Goal: Information Seeking & Learning: Learn about a topic

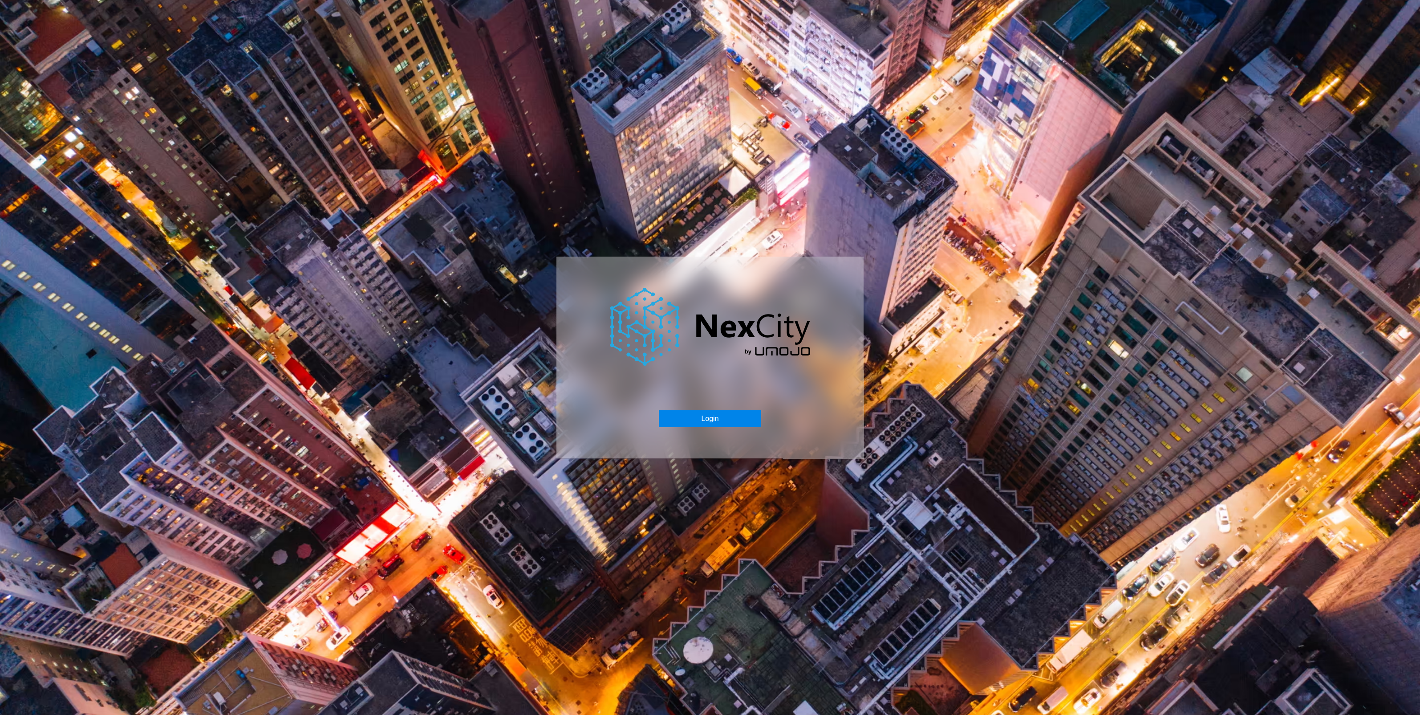
click at [681, 418] on button "Login" at bounding box center [710, 418] width 102 height 17
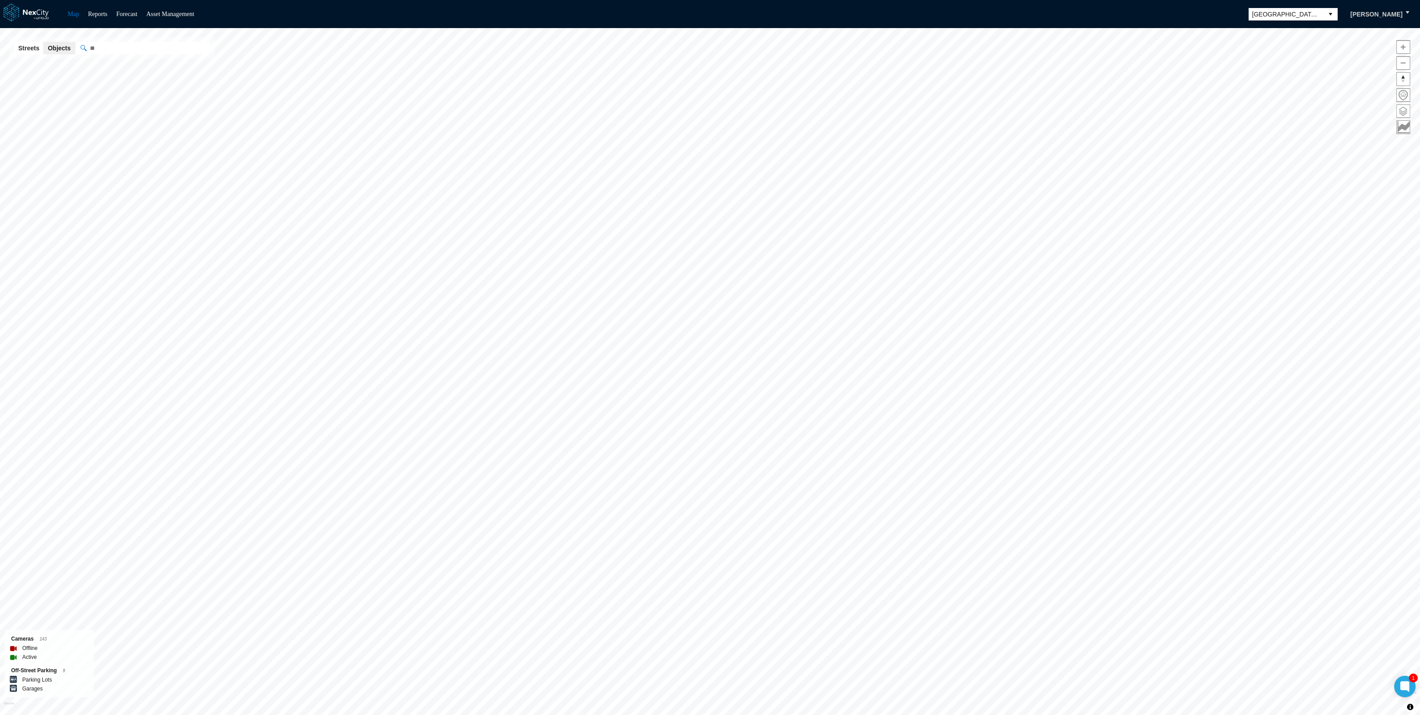
click at [1407, 113] on span at bounding box center [1403, 111] width 13 height 13
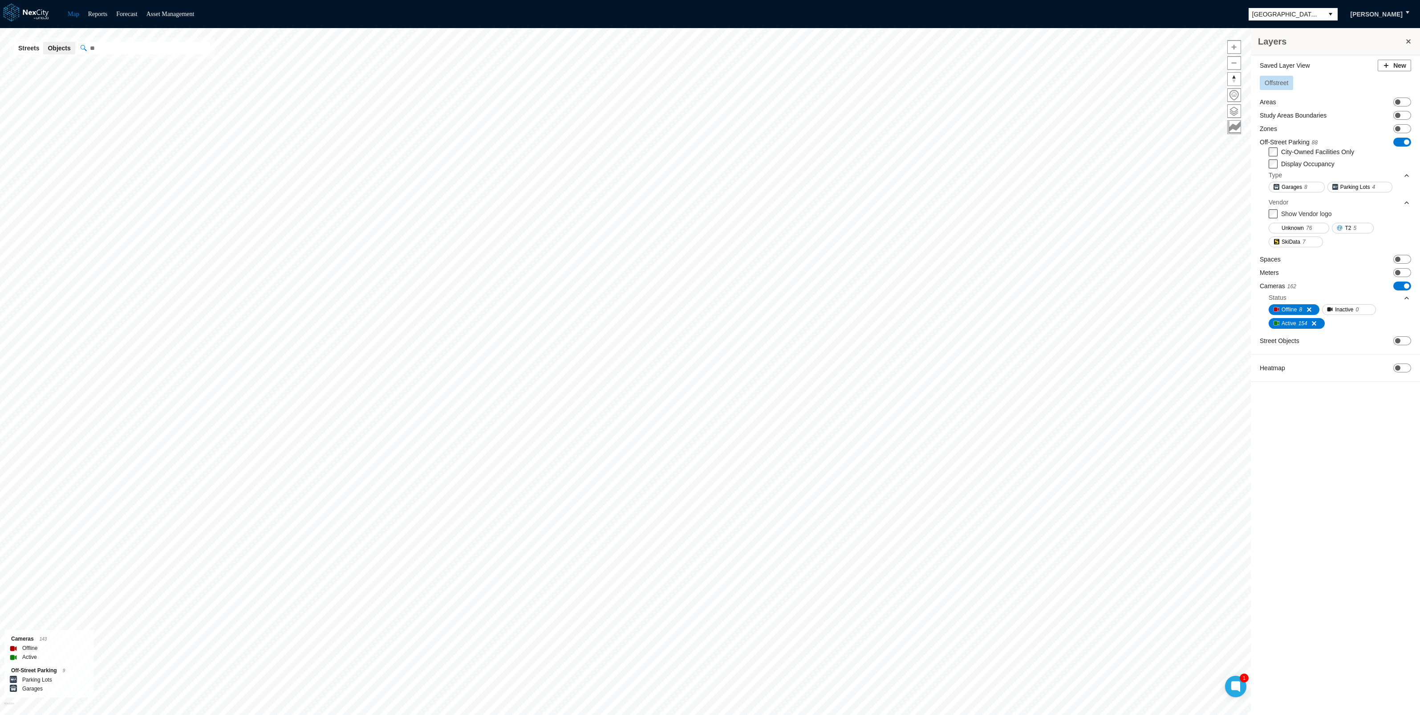
click at [1326, 74] on div "Saved Layer View New Offstreet" at bounding box center [1335, 76] width 151 height 33
click at [1282, 83] on span "Offstreet" at bounding box center [1277, 82] width 24 height 7
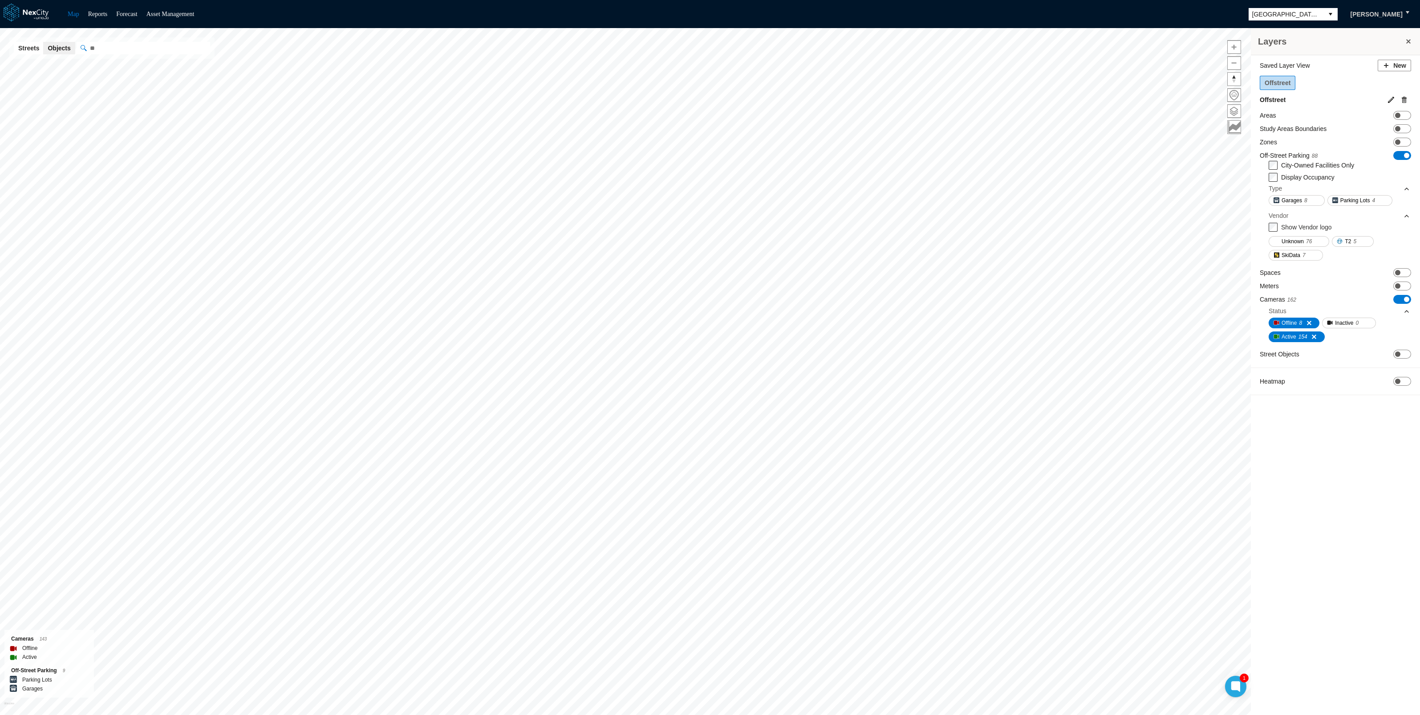
click at [1282, 83] on span "Offstreet" at bounding box center [1278, 82] width 26 height 7
click at [1384, 77] on div "Offstreet" at bounding box center [1335, 84] width 151 height 17
click at [1407, 297] on span at bounding box center [1406, 299] width 5 height 5
click at [1398, 285] on span at bounding box center [1397, 285] width 5 height 5
click at [1398, 272] on span at bounding box center [1397, 272] width 5 height 5
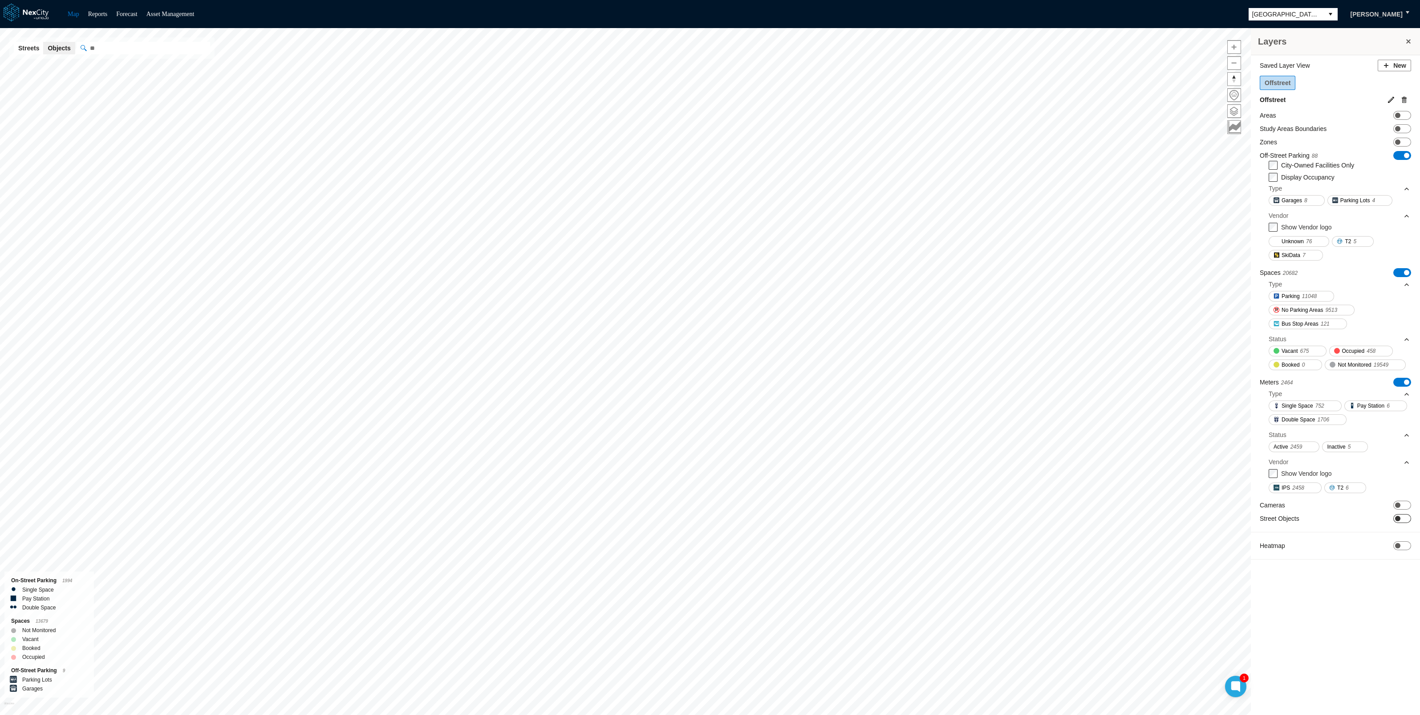
click at [1398, 543] on span at bounding box center [1397, 545] width 5 height 5
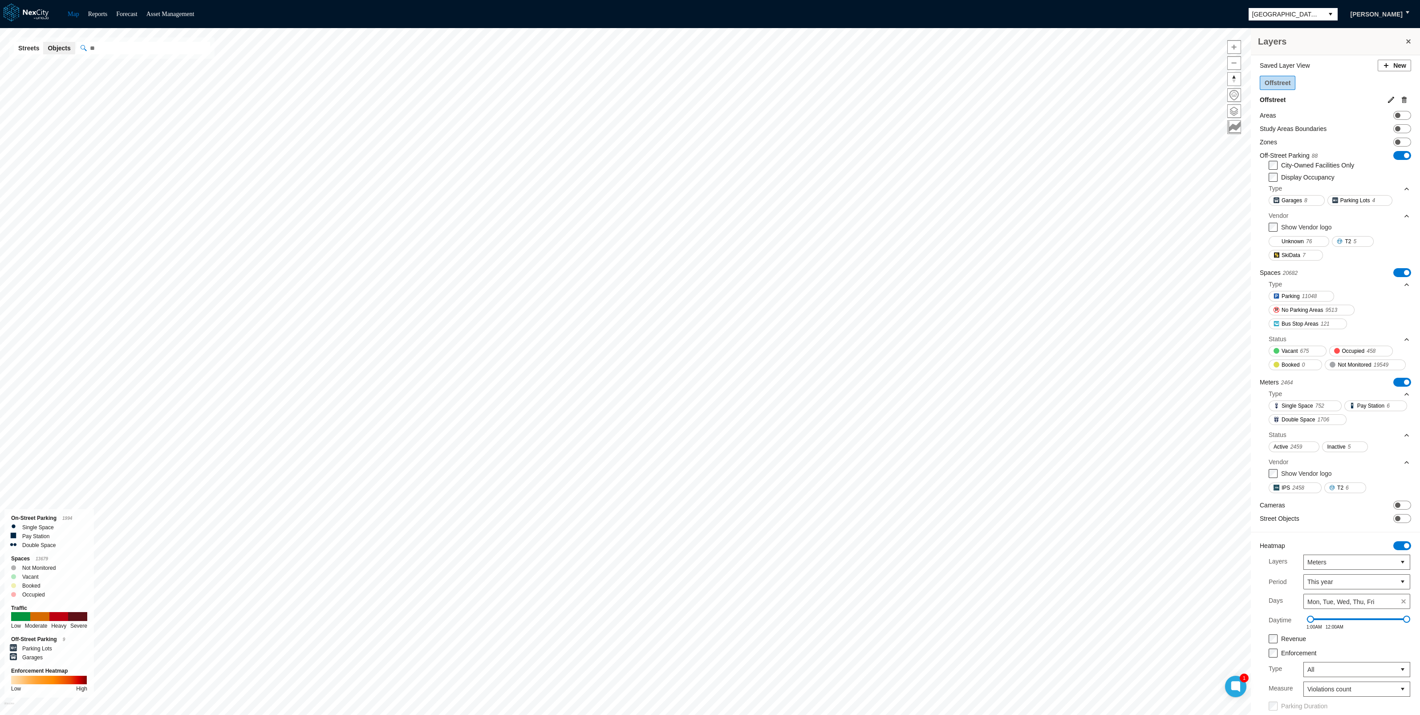
click at [1389, 66] on button "New" at bounding box center [1394, 66] width 33 height 12
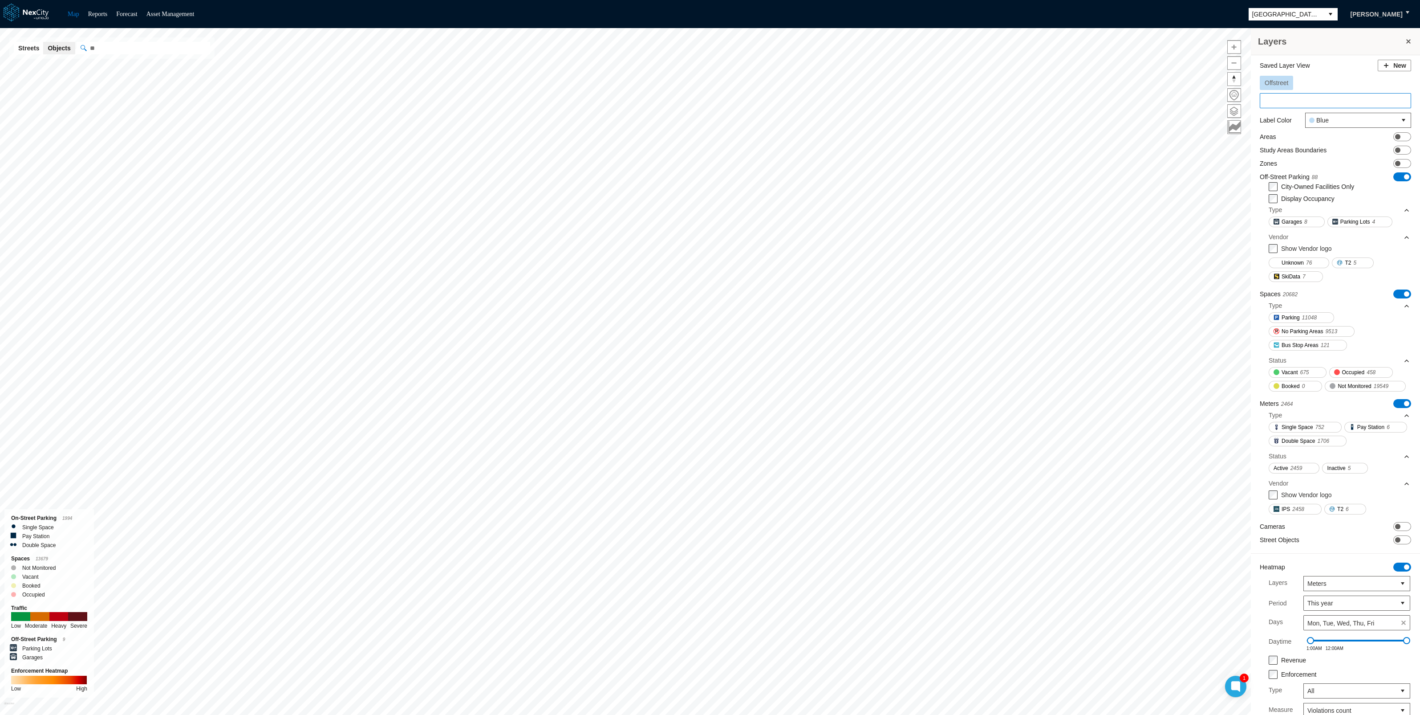
click at [1321, 99] on input at bounding box center [1335, 100] width 151 height 15
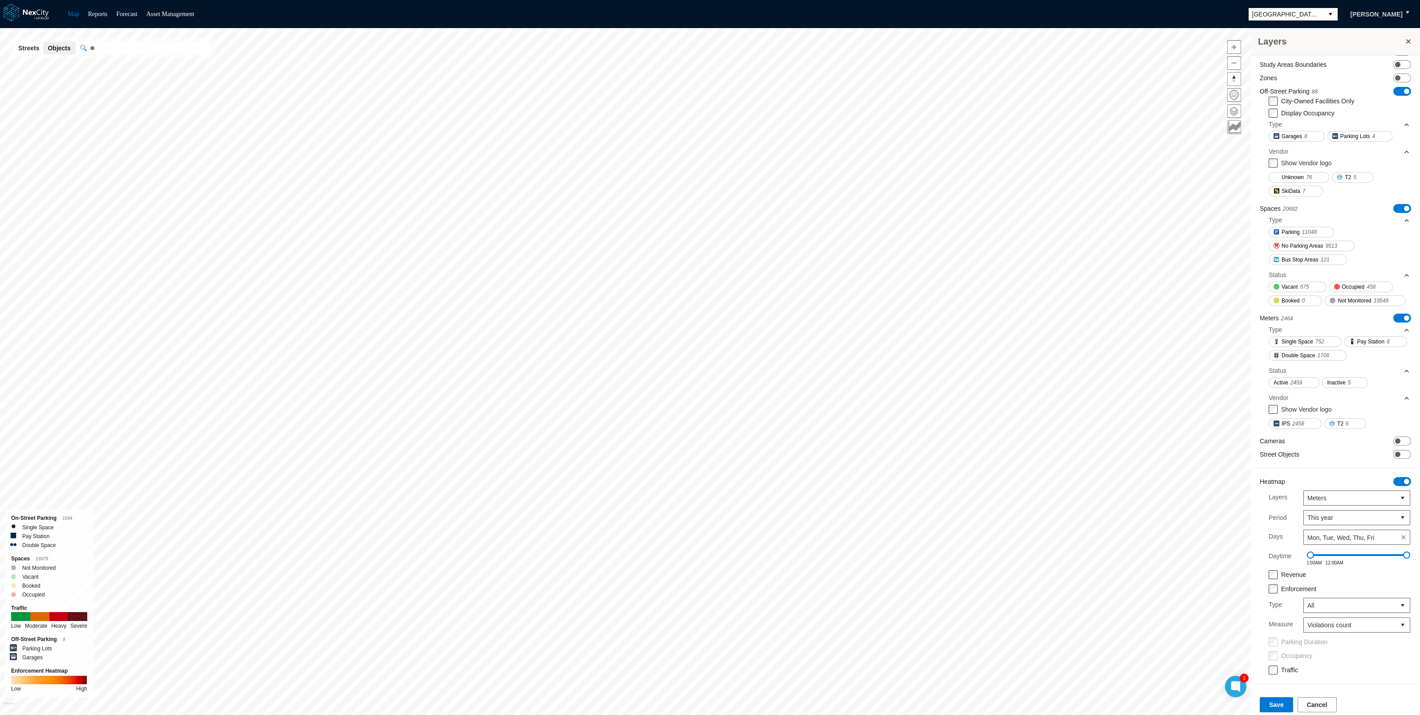
scroll to position [112, 0]
type input "**********"
click at [1270, 705] on button "Save" at bounding box center [1276, 704] width 33 height 15
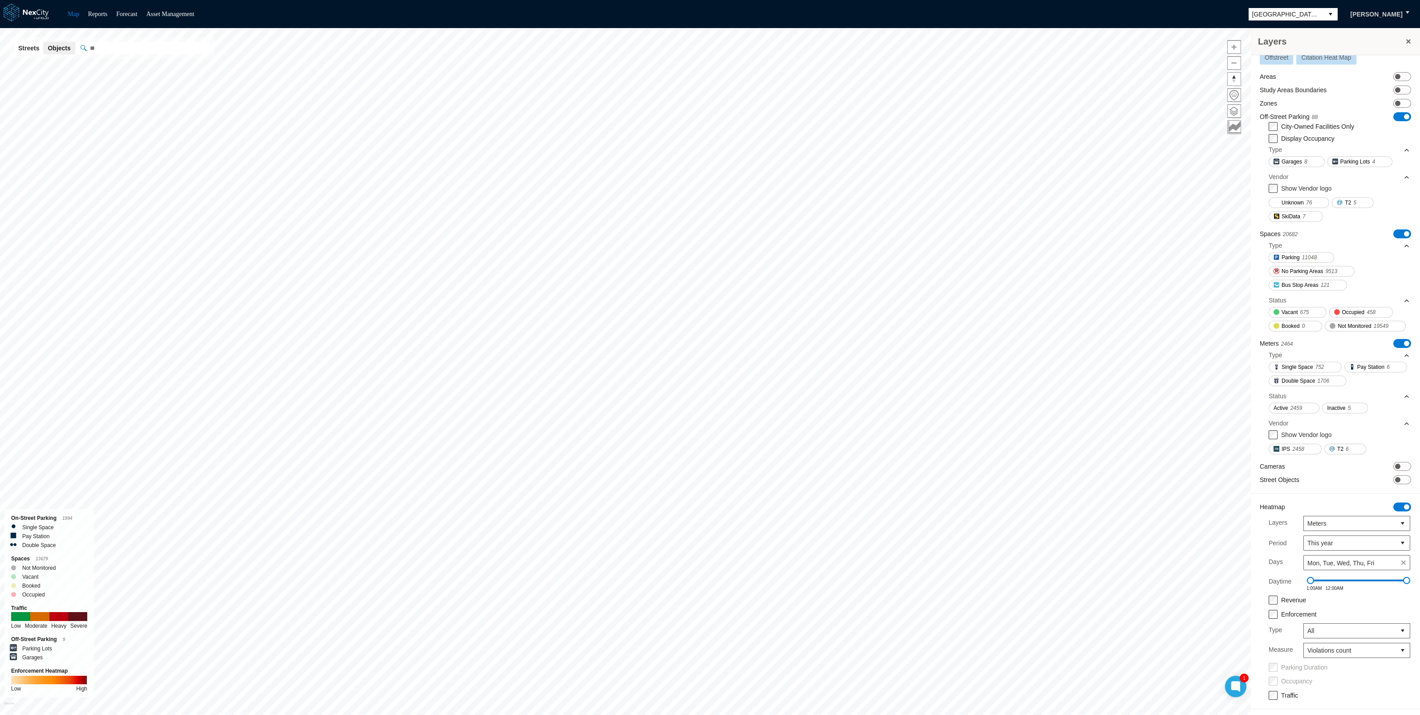
scroll to position [0, 0]
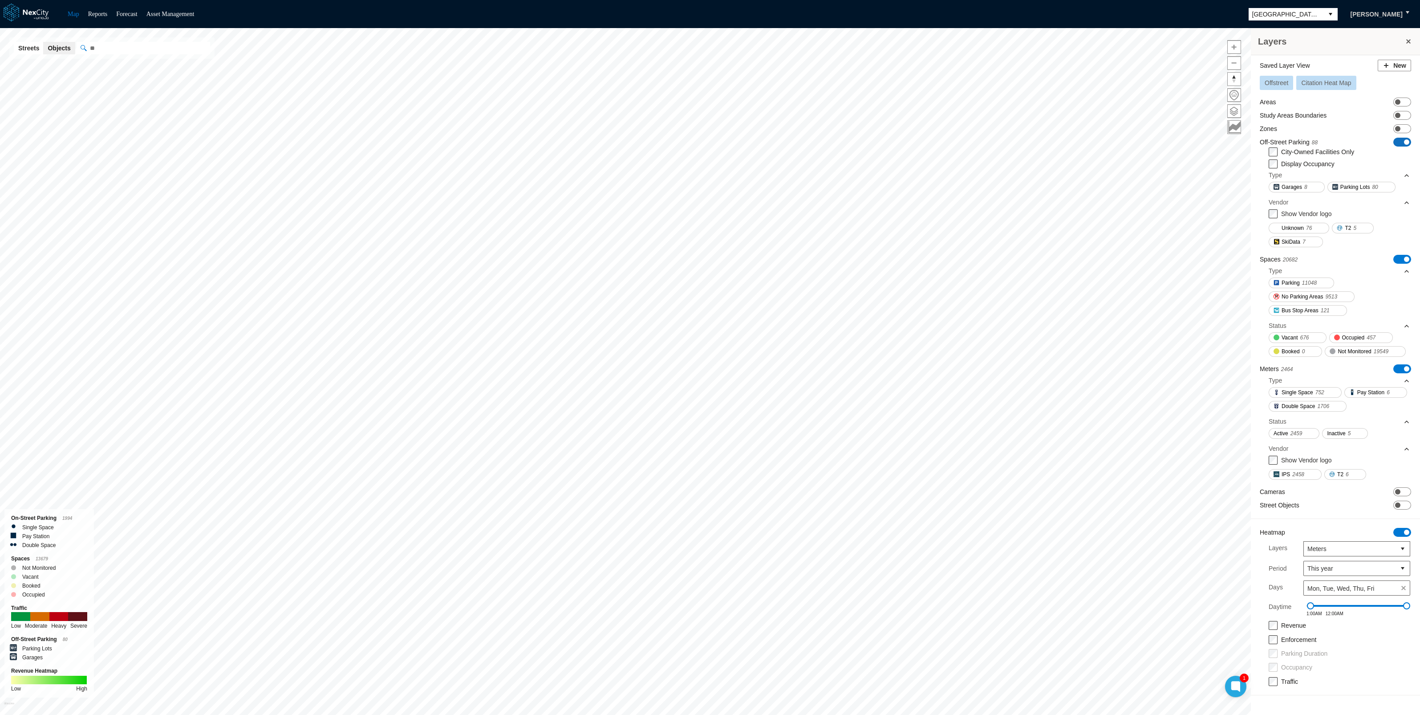
click at [1404, 141] on span at bounding box center [1406, 141] width 5 height 5
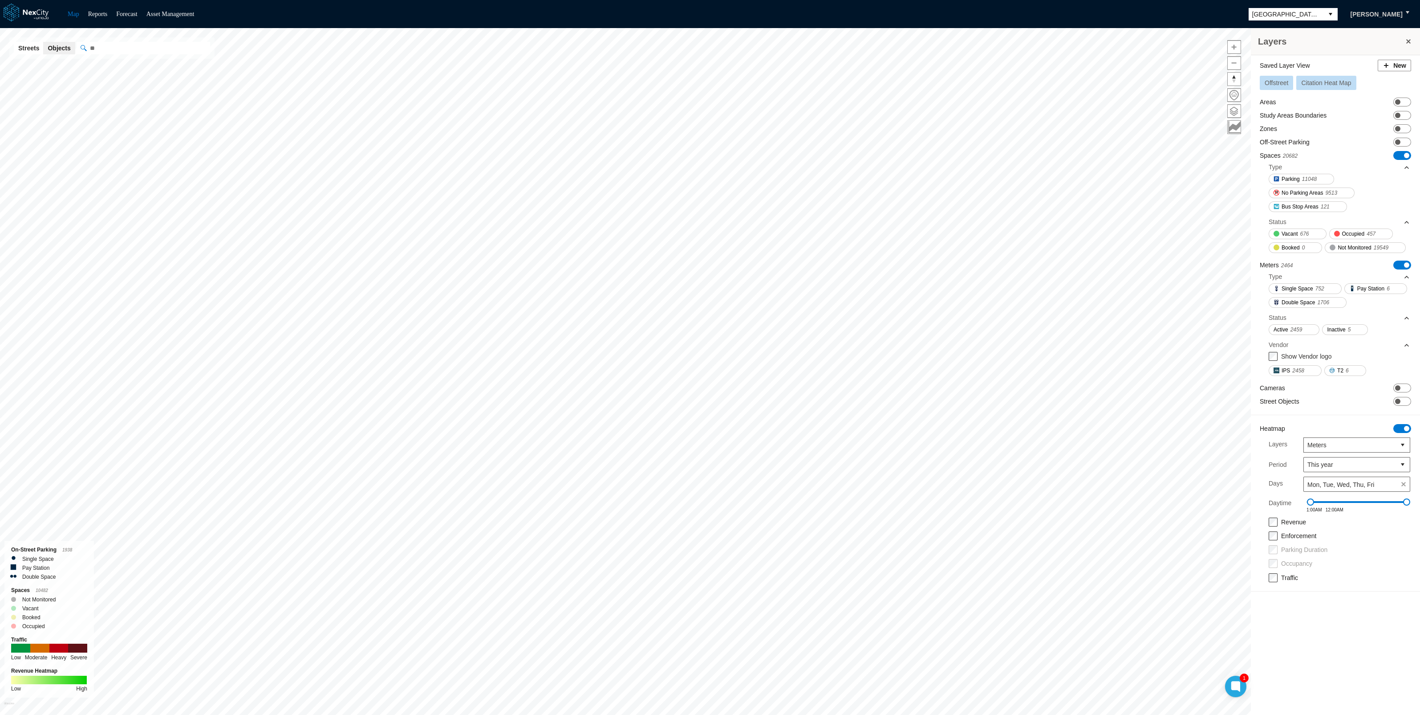
click at [1391, 69] on button "New" at bounding box center [1394, 66] width 33 height 12
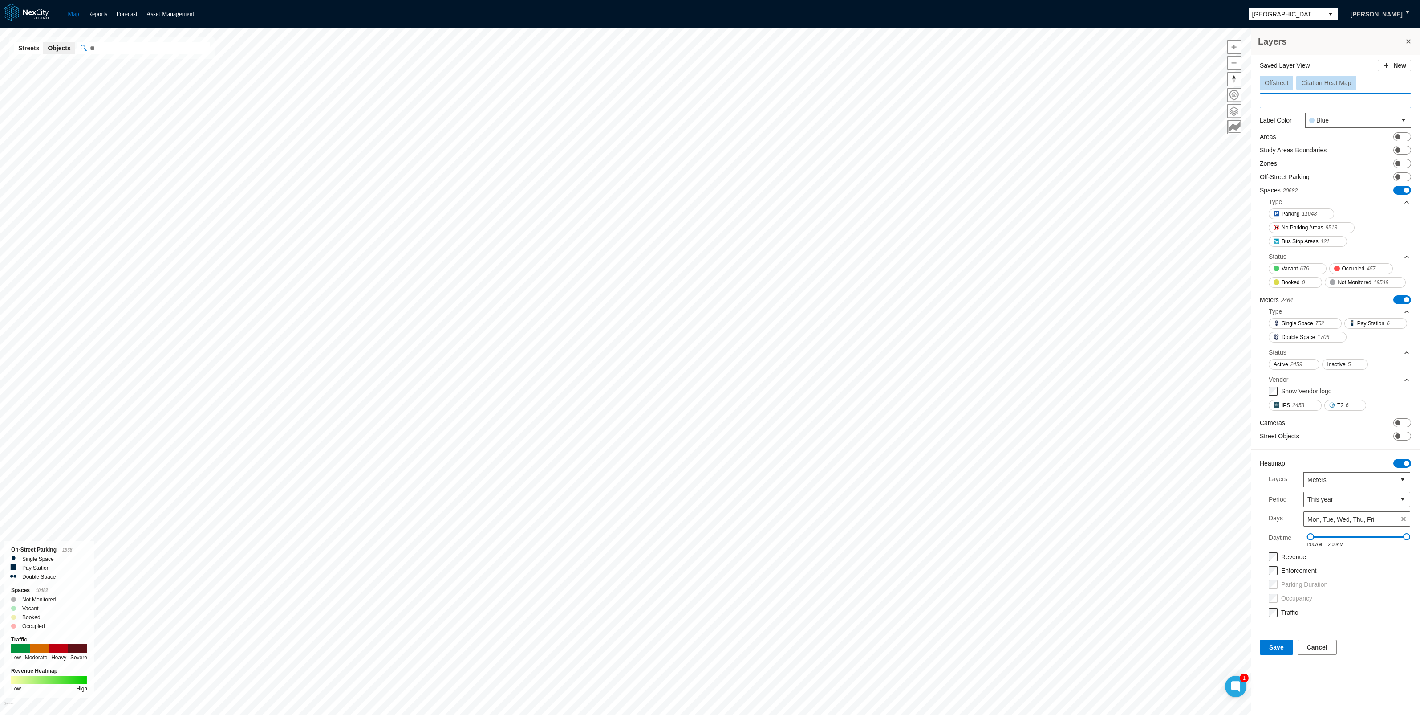
click at [1302, 96] on input at bounding box center [1335, 100] width 151 height 15
type input "*******"
click at [1273, 643] on button "Save" at bounding box center [1276, 646] width 33 height 15
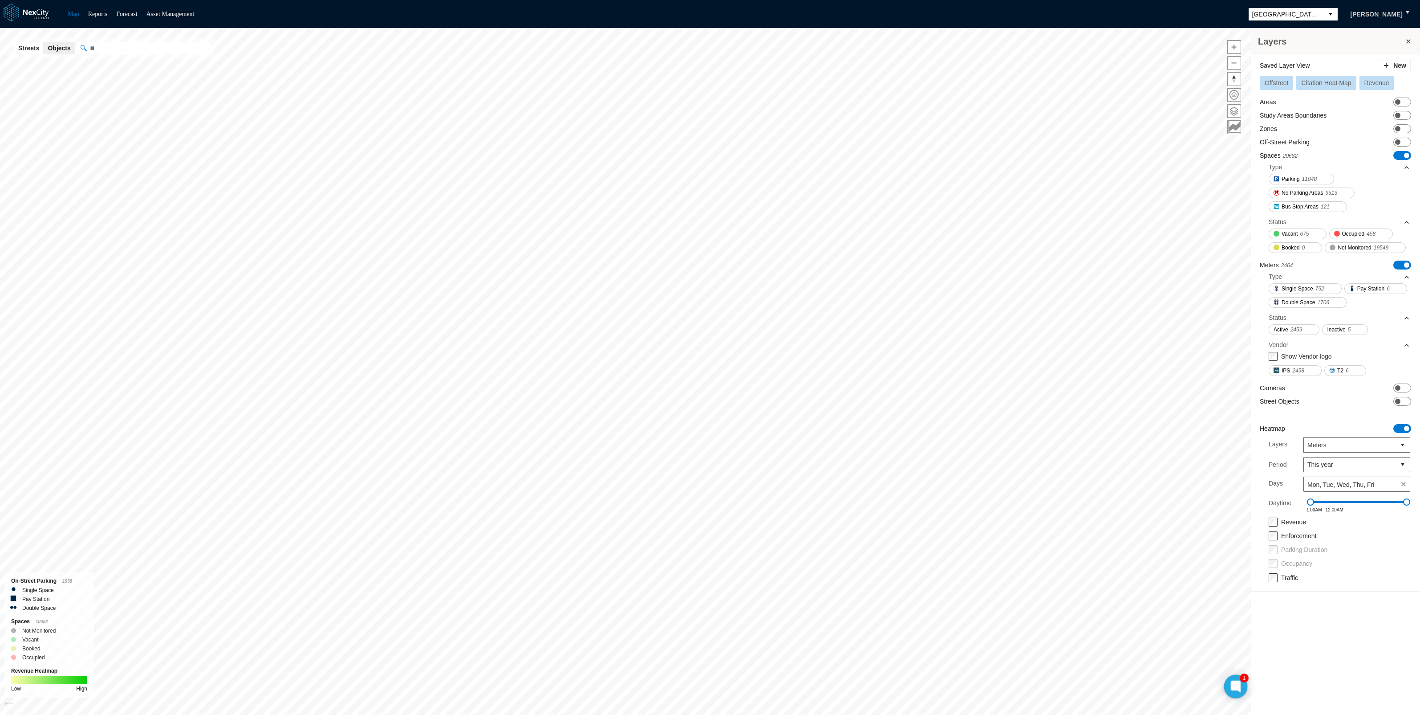
click at [1236, 688] on icon at bounding box center [1236, 686] width 7 height 7
click at [1398, 385] on span at bounding box center [1397, 387] width 5 height 5
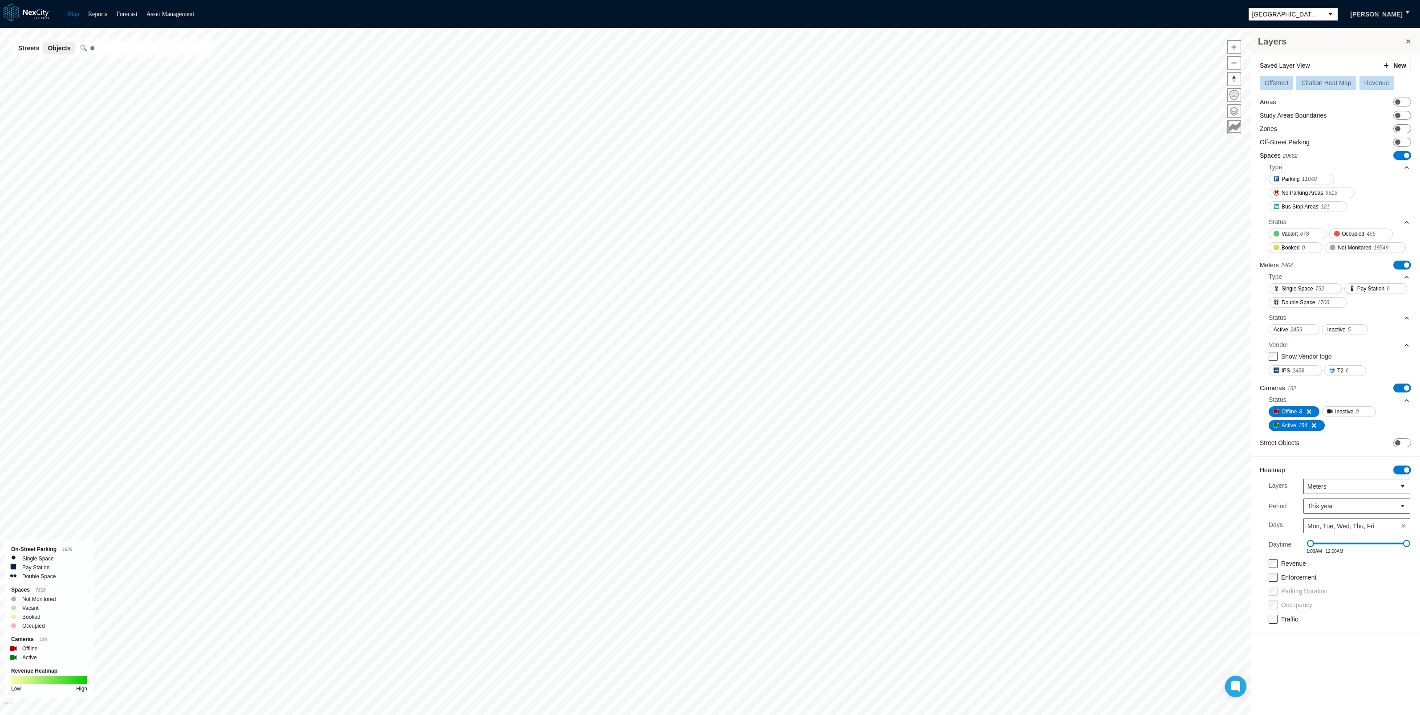
click at [1400, 66] on button "New" at bounding box center [1394, 66] width 33 height 12
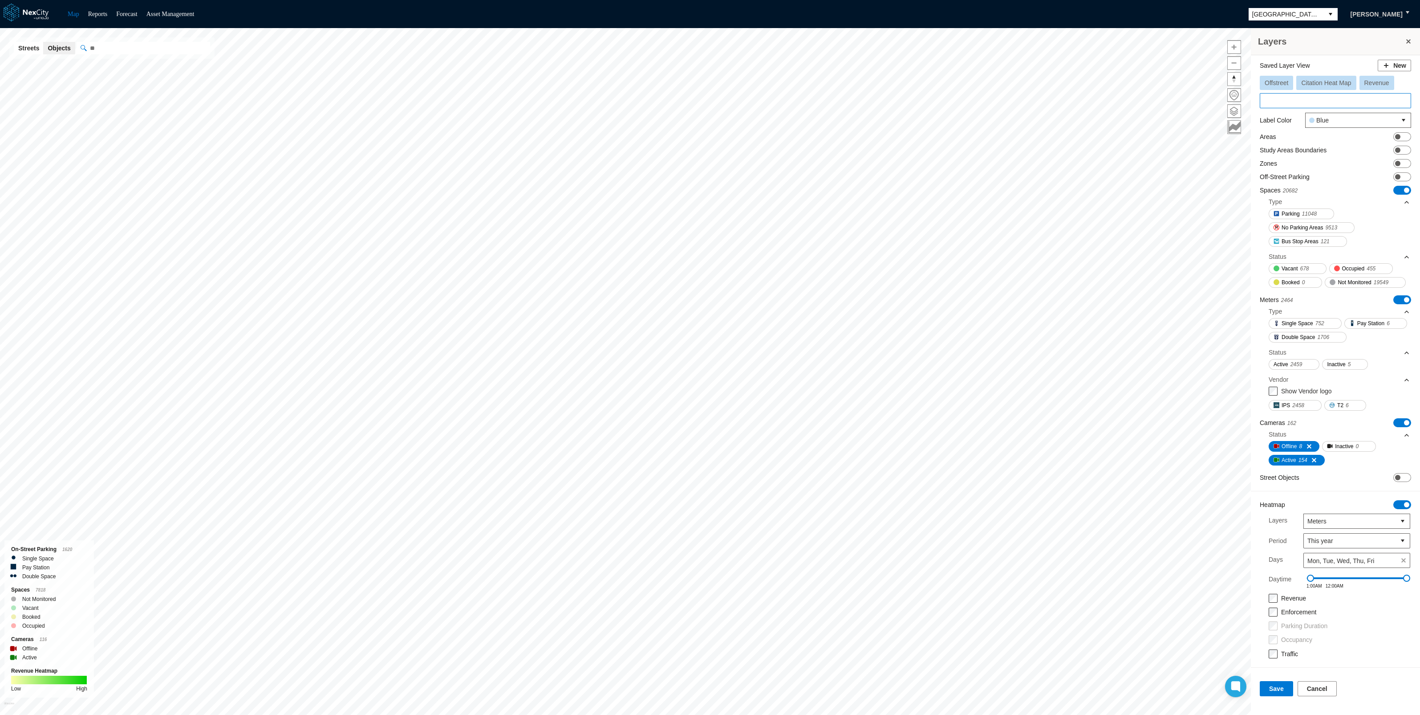
click at [1324, 98] on input at bounding box center [1335, 100] width 151 height 15
type input "**********"
click at [1340, 118] on span "Blue" at bounding box center [1351, 120] width 91 height 14
click at [1327, 162] on span "Yellow" at bounding box center [1325, 166] width 18 height 9
click at [1397, 161] on span at bounding box center [1397, 163] width 5 height 5
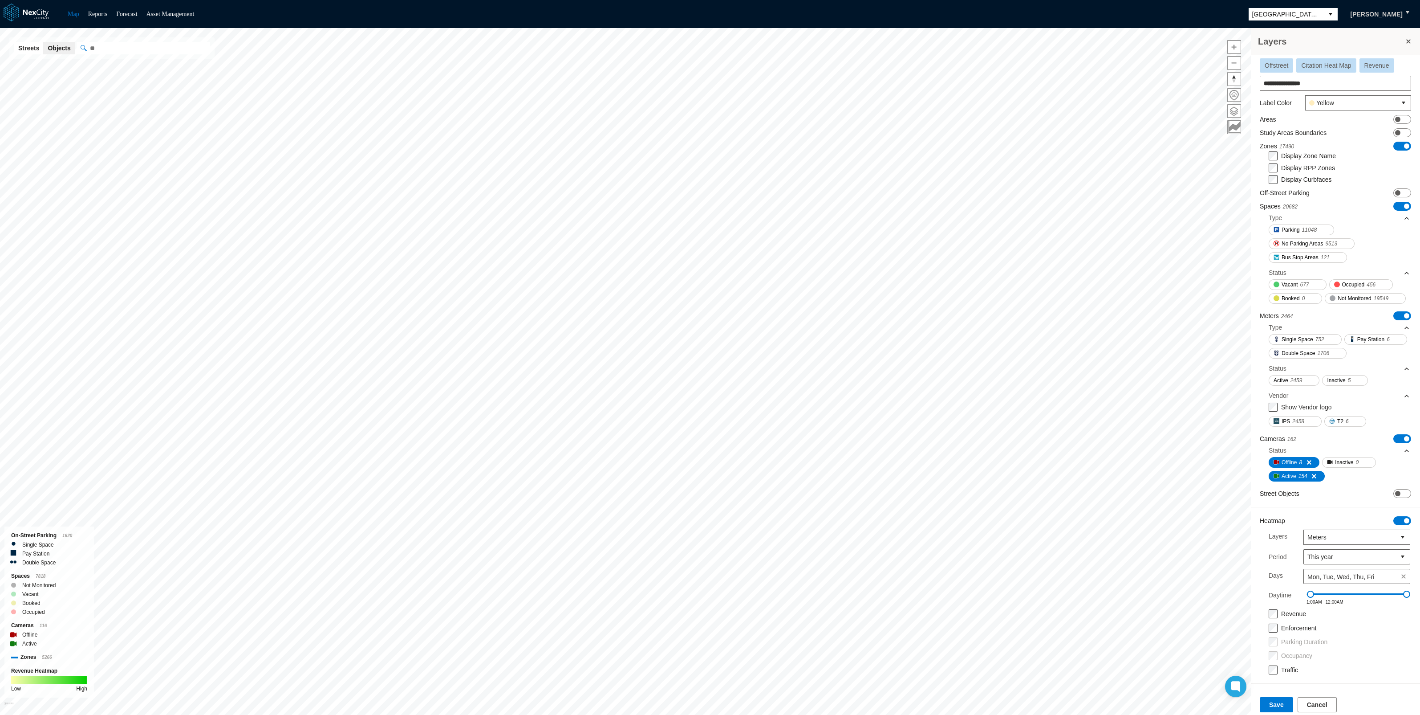
scroll to position [45, 0]
click at [1404, 518] on span at bounding box center [1406, 520] width 5 height 5
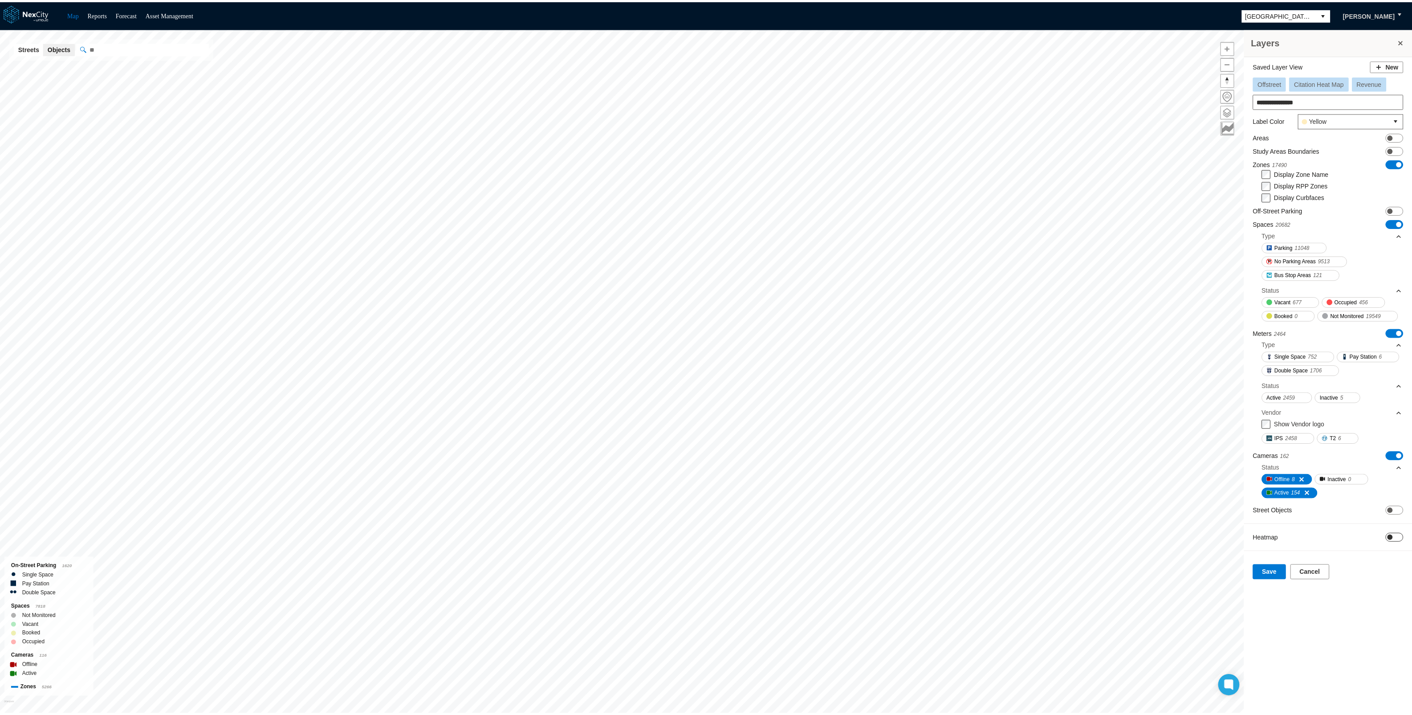
scroll to position [0, 0]
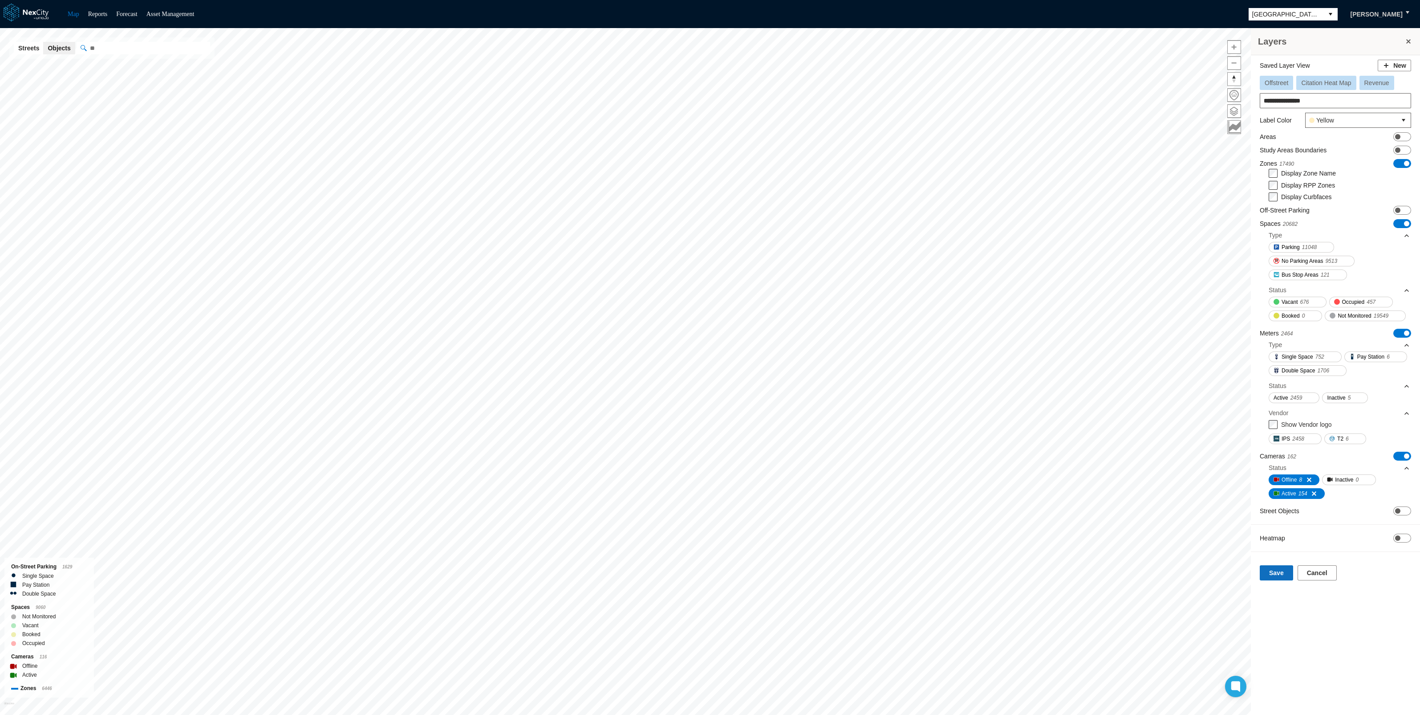
click at [1275, 565] on button "Save" at bounding box center [1276, 572] width 33 height 15
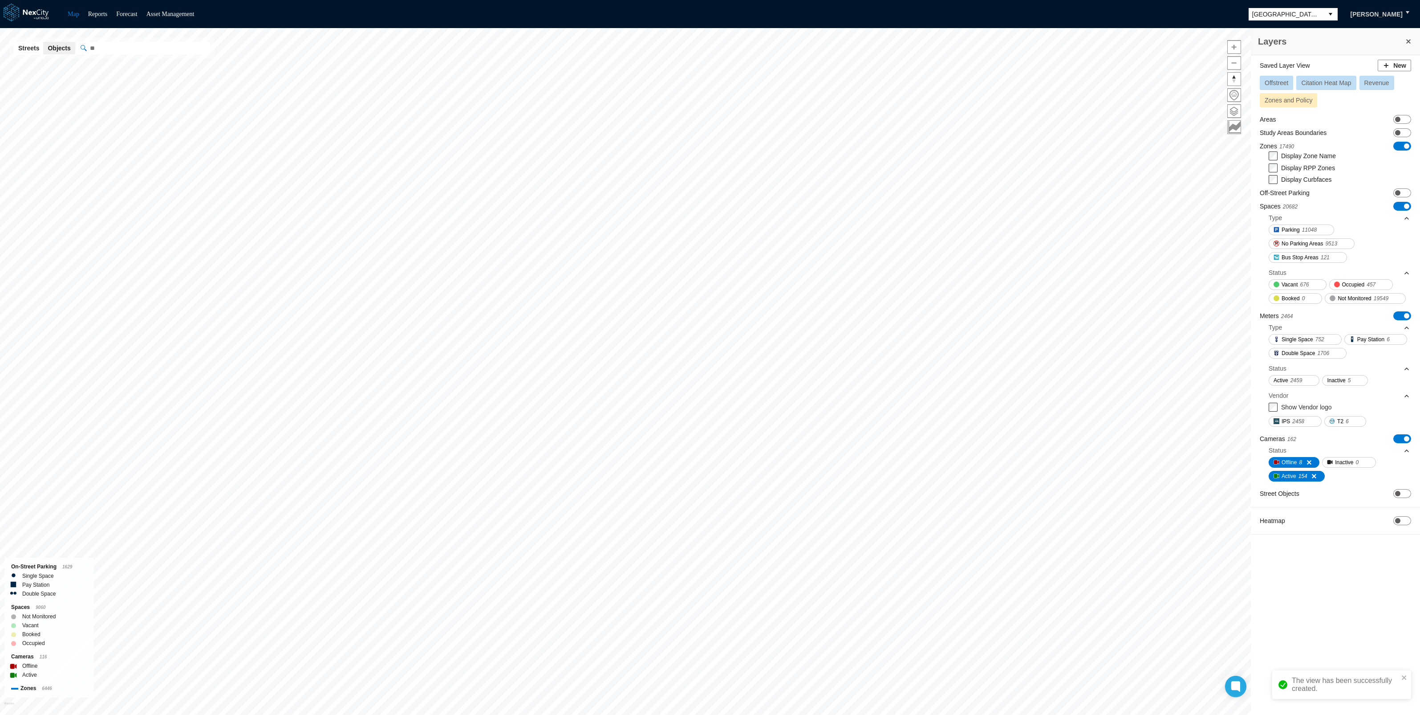
click at [1377, 81] on span "Revenue" at bounding box center [1377, 82] width 25 height 7
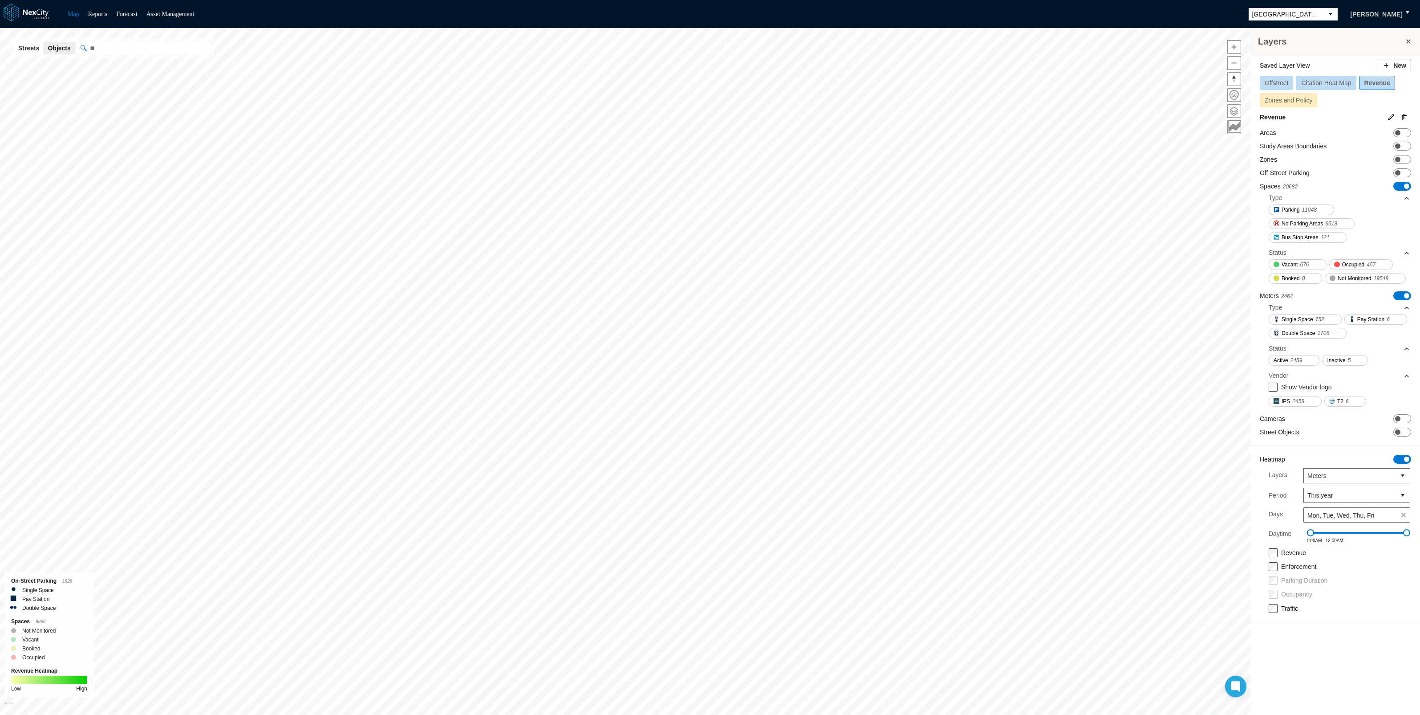
click at [1342, 80] on span "Citation Heat Map" at bounding box center [1327, 82] width 50 height 7
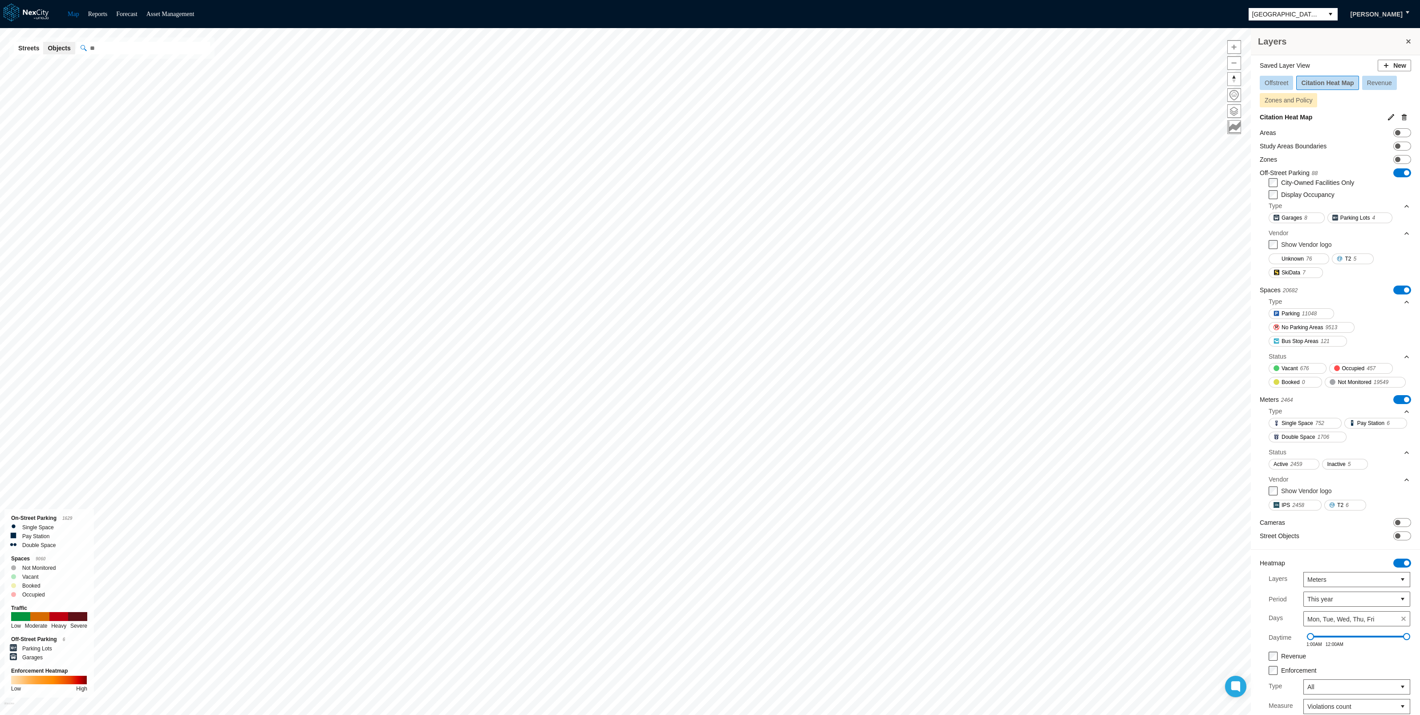
click at [1282, 82] on span "Offstreet" at bounding box center [1277, 82] width 24 height 7
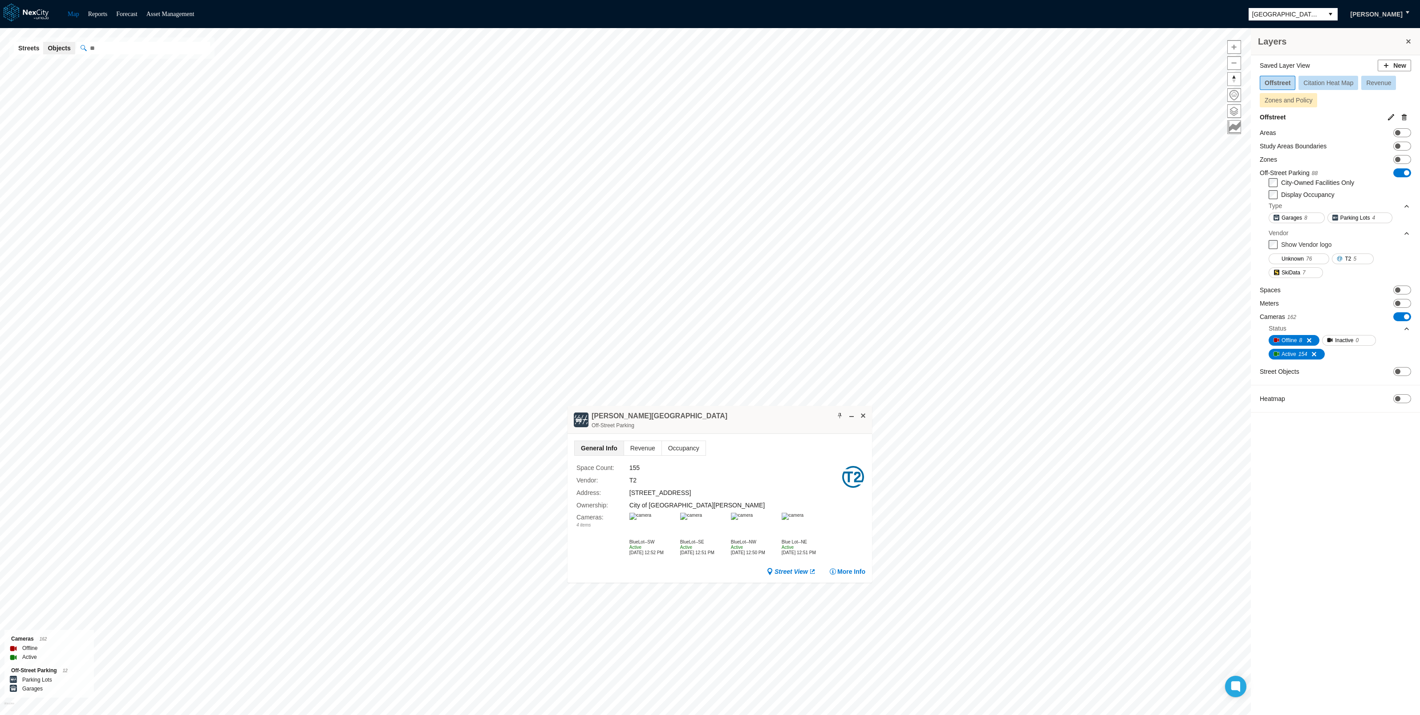
click at [804, 520] on img at bounding box center [793, 516] width 22 height 7
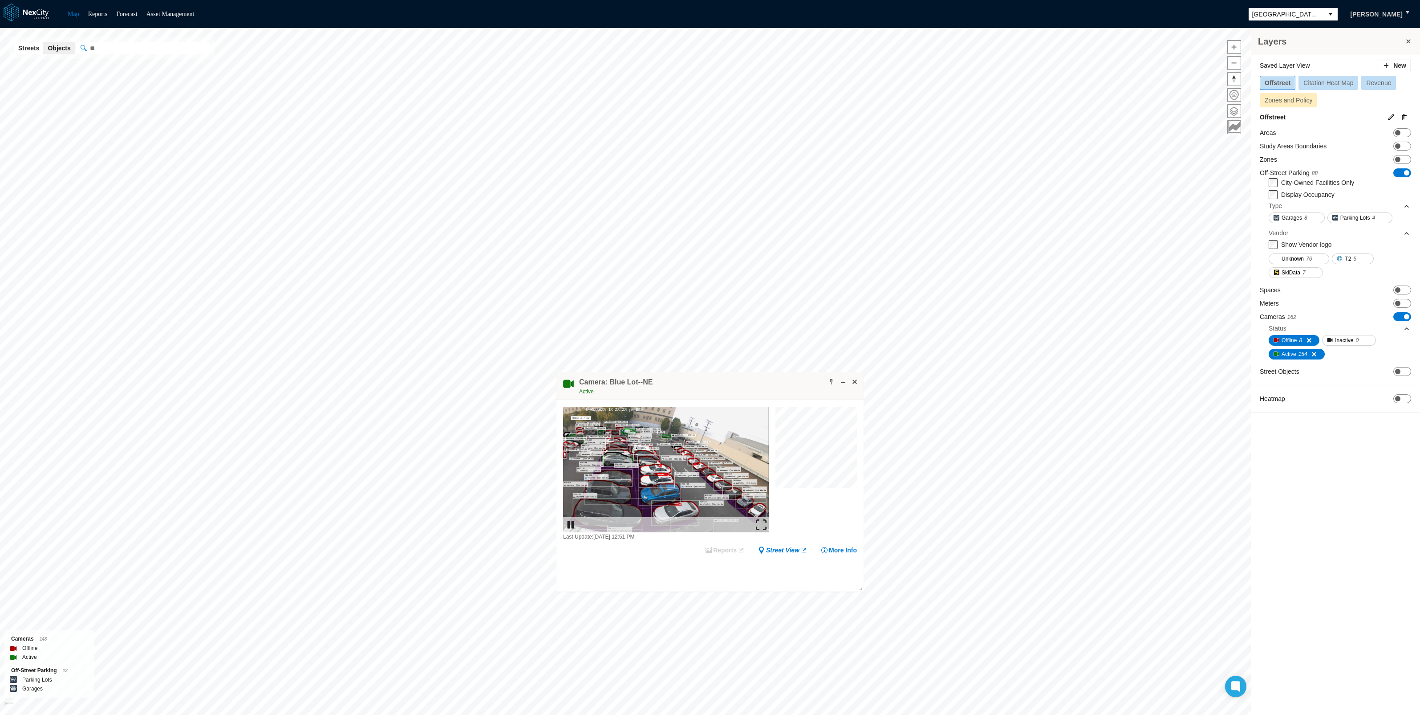
click at [761, 524] on img at bounding box center [761, 524] width 11 height 11
click at [855, 381] on span at bounding box center [854, 381] width 7 height 7
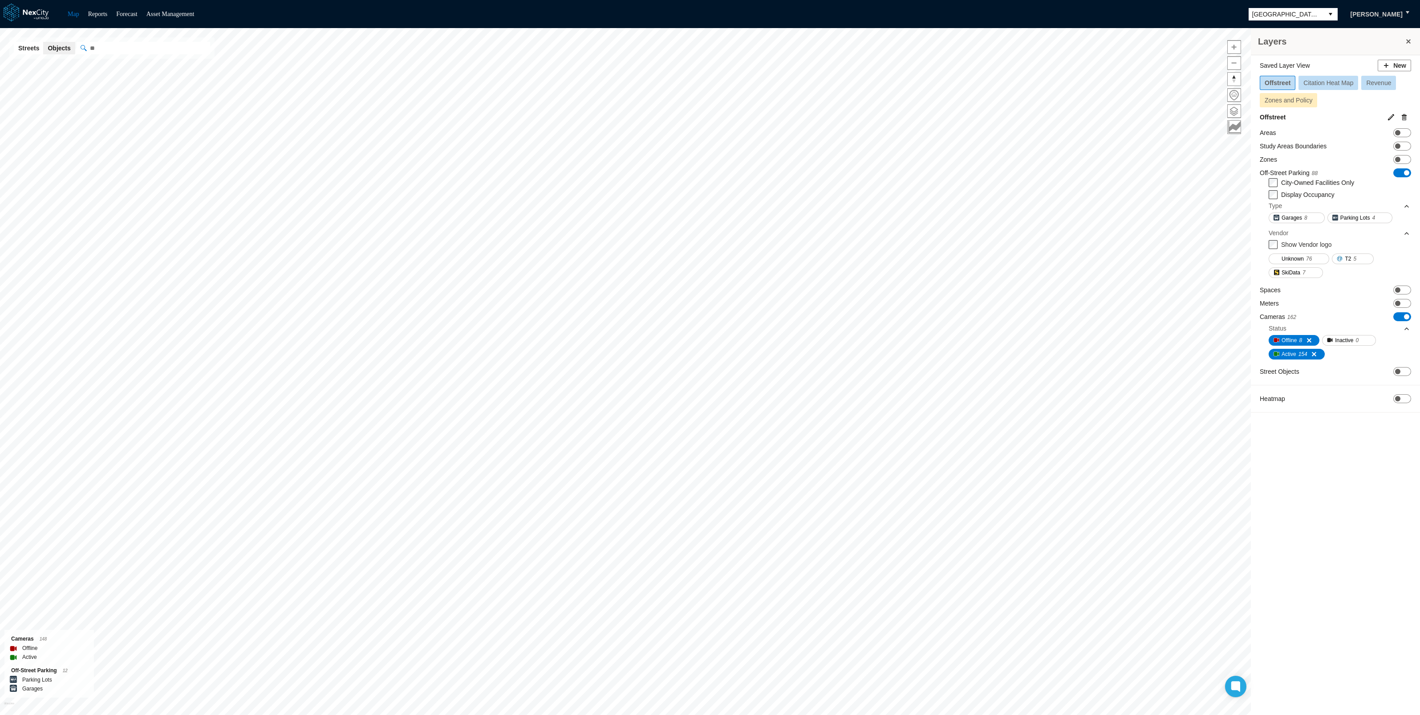
click at [1321, 80] on span "Citation Heat Map" at bounding box center [1329, 82] width 50 height 7
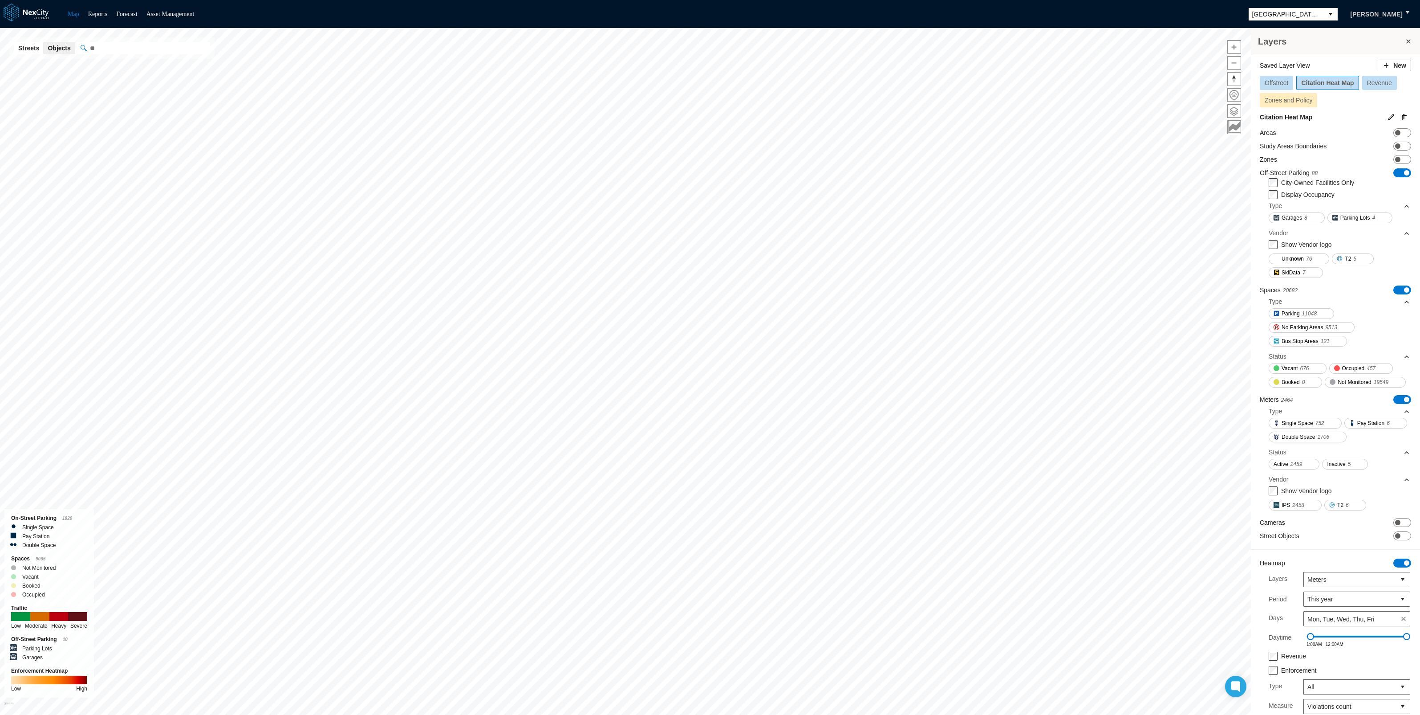
click at [1379, 83] on span "Revenue" at bounding box center [1379, 82] width 25 height 7
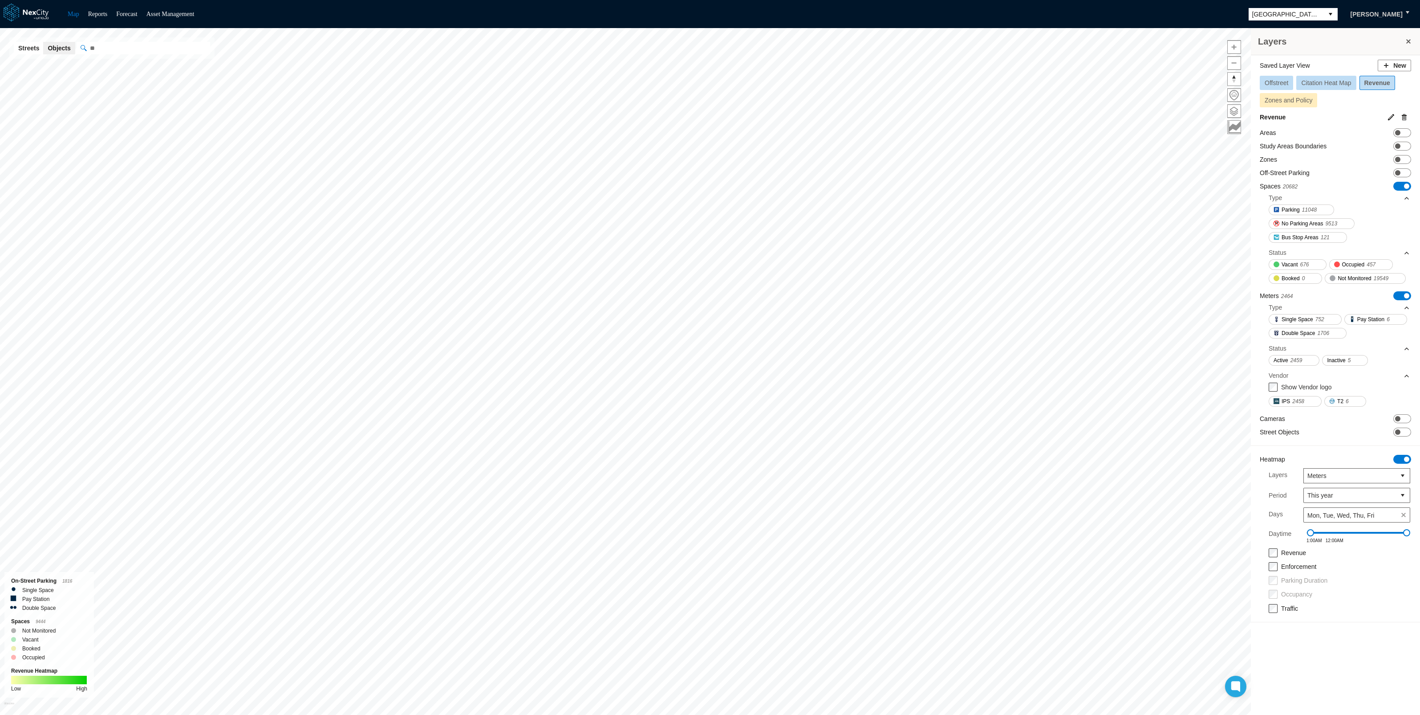
click at [1274, 80] on span "Offstreet" at bounding box center [1277, 82] width 24 height 7
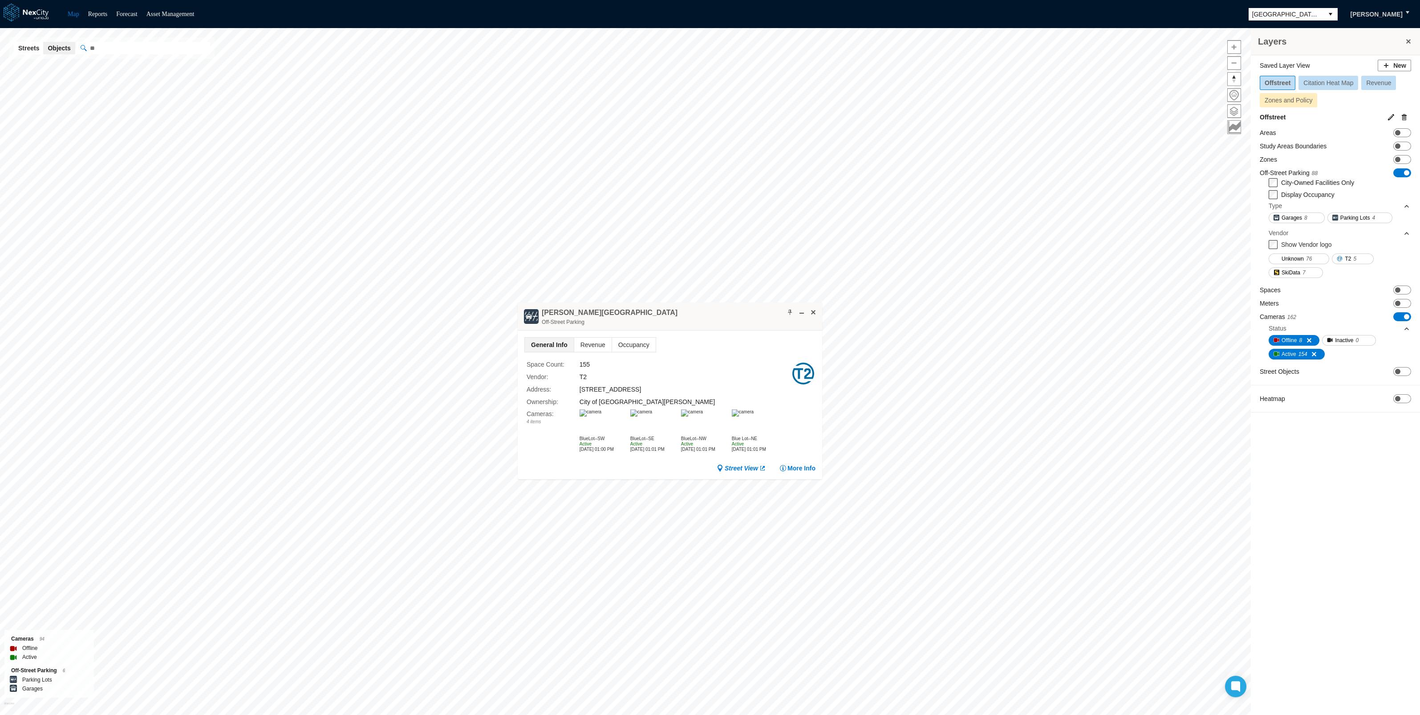
click at [763, 441] on div "Active [DATE] 01:01 PM" at bounding box center [754, 446] width 45 height 11
click at [754, 416] on img at bounding box center [743, 412] width 22 height 7
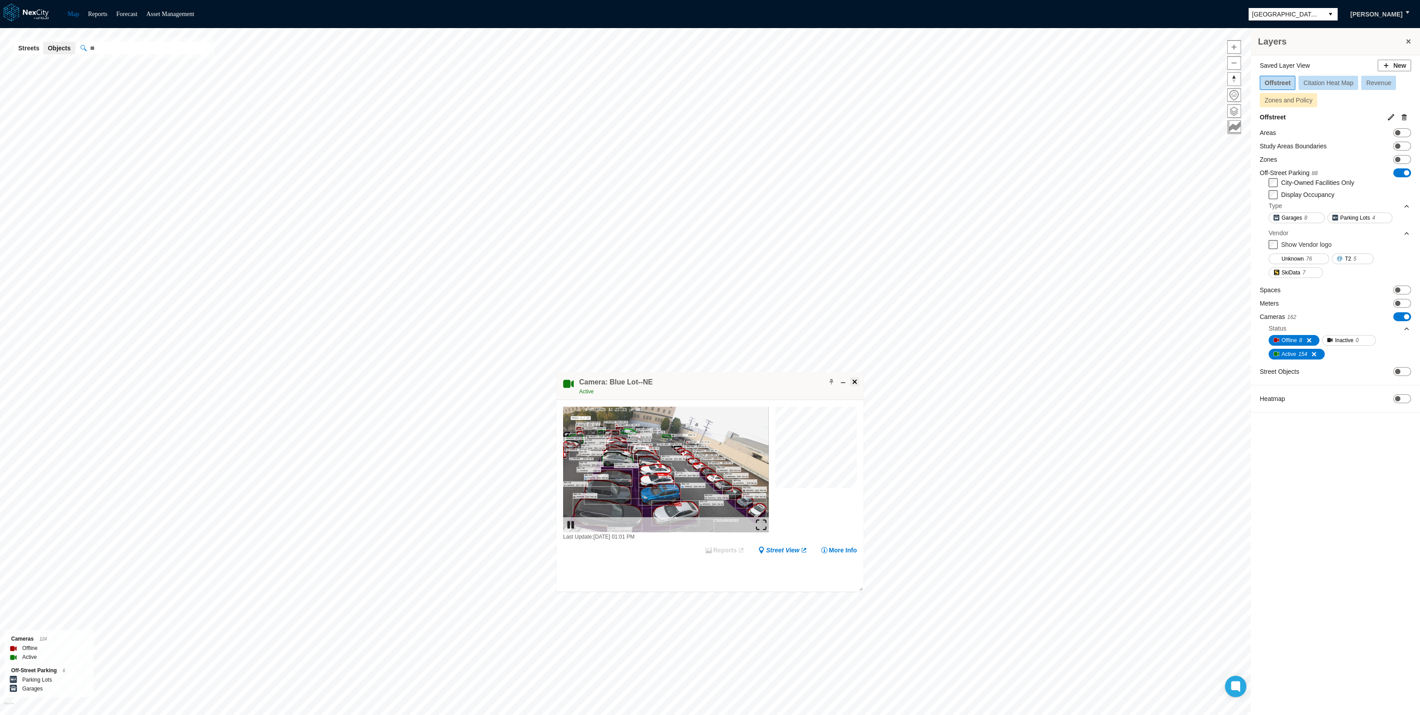
click at [857, 381] on span at bounding box center [854, 381] width 7 height 7
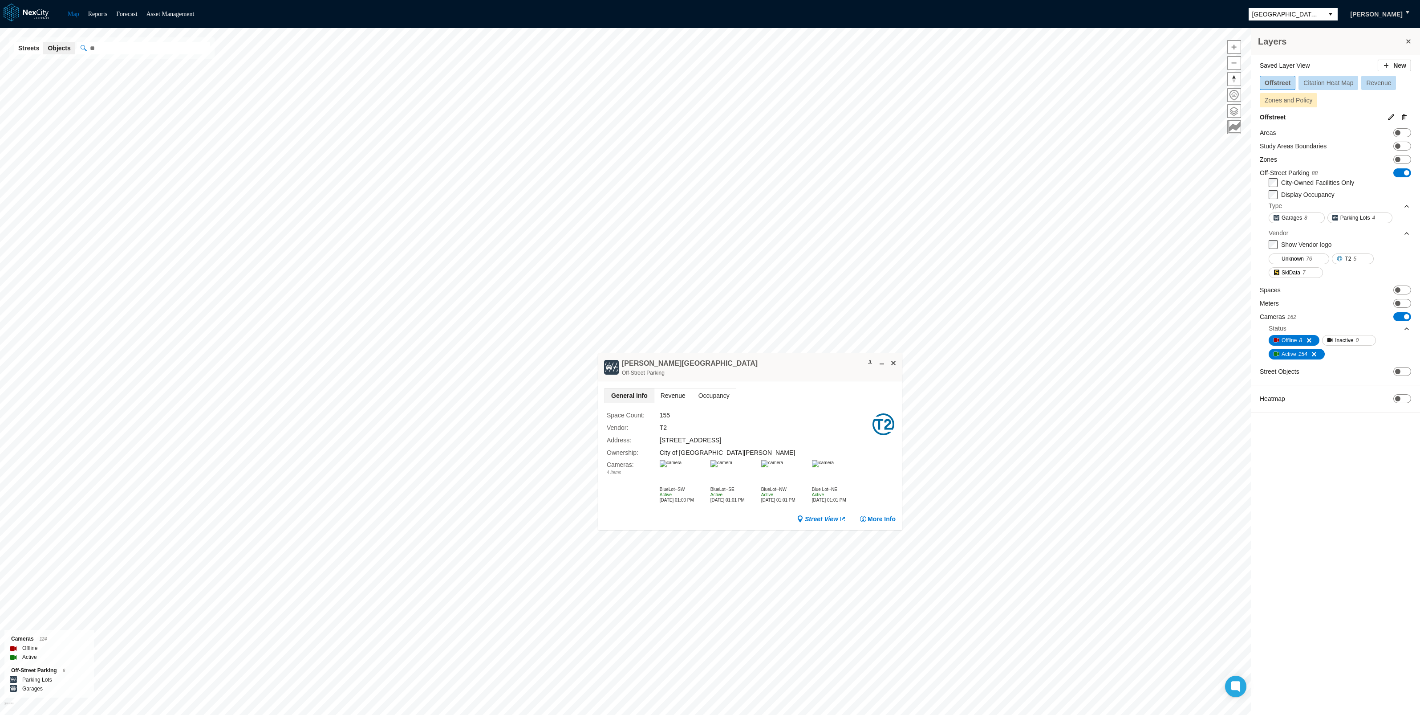
click at [665, 395] on span "Revenue" at bounding box center [673, 395] width 37 height 14
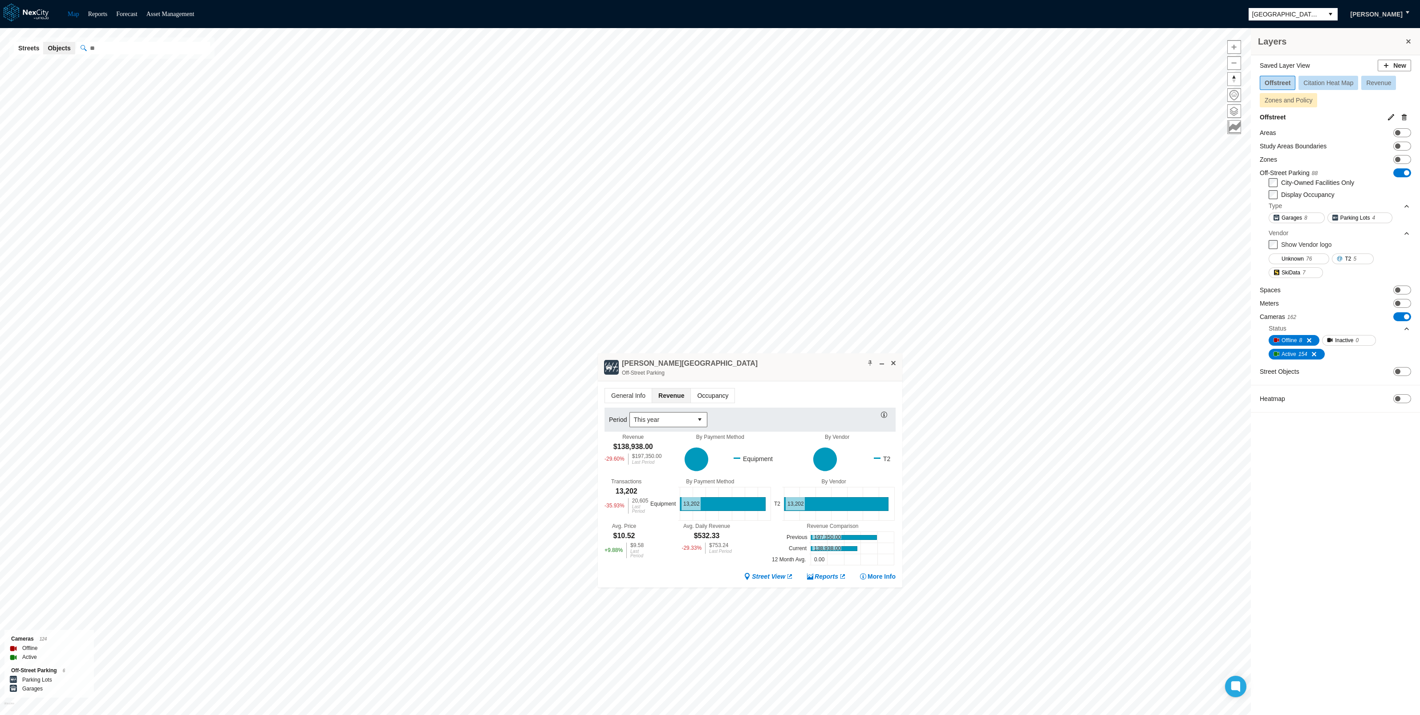
click at [707, 391] on span "Occupancy" at bounding box center [713, 395] width 44 height 14
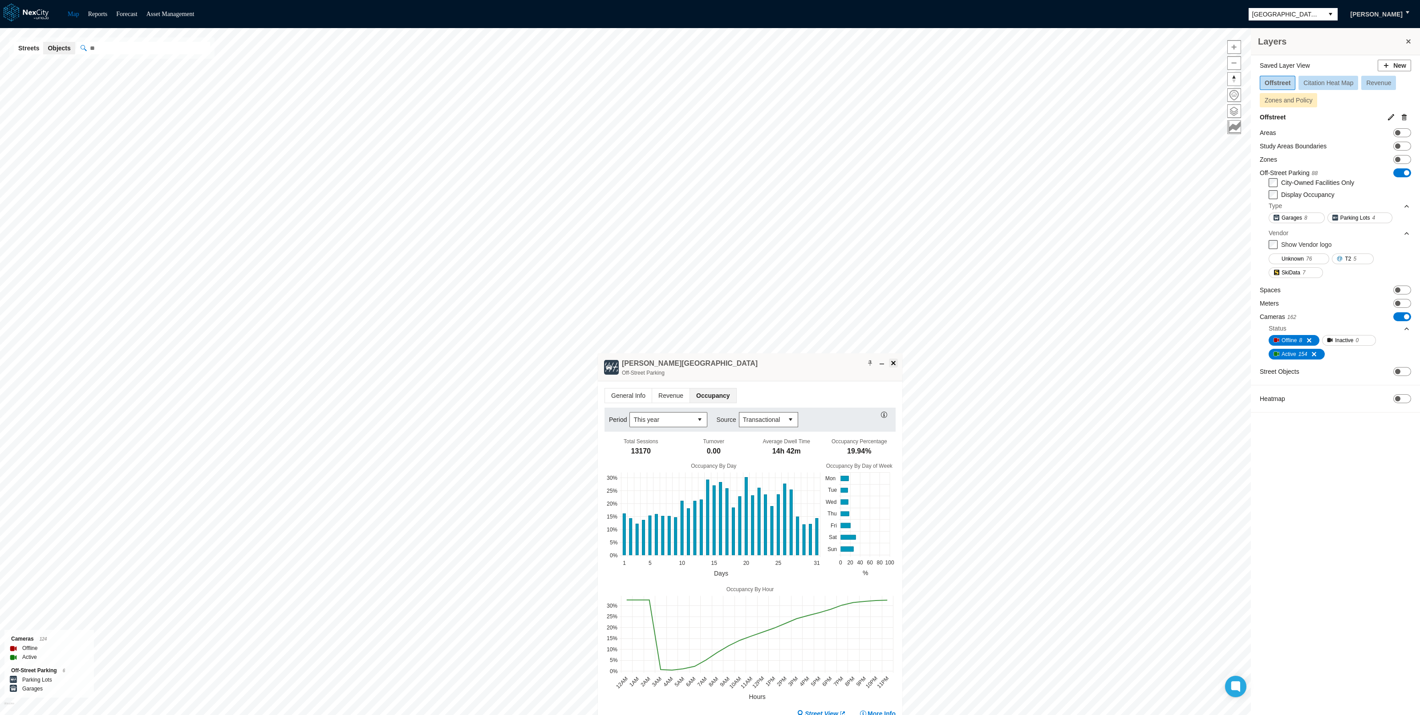
click at [892, 362] on span at bounding box center [893, 362] width 7 height 7
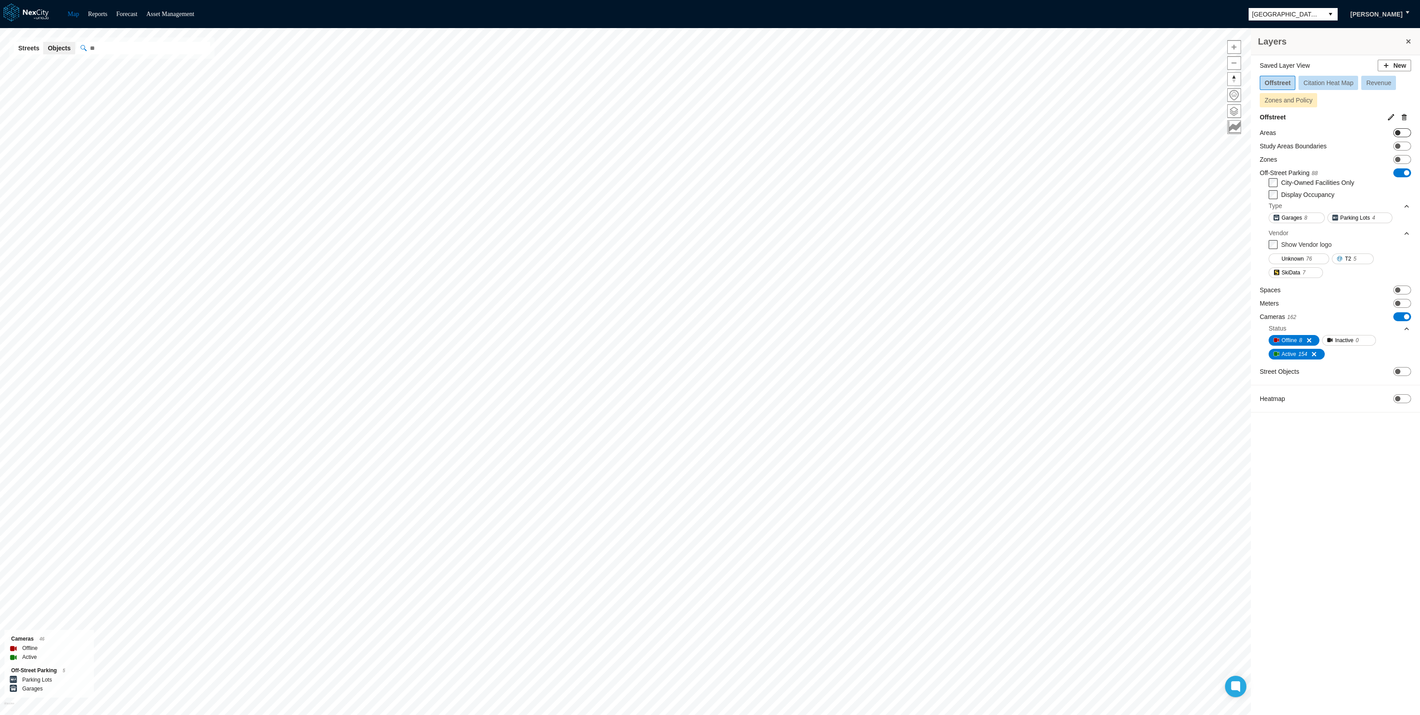
click at [1400, 131] on span at bounding box center [1397, 132] width 5 height 5
click at [1408, 329] on span "ON OFF" at bounding box center [1403, 326] width 18 height 9
click at [1397, 168] on span at bounding box center [1397, 169] width 5 height 5
click at [1410, 41] on button at bounding box center [1408, 41] width 9 height 12
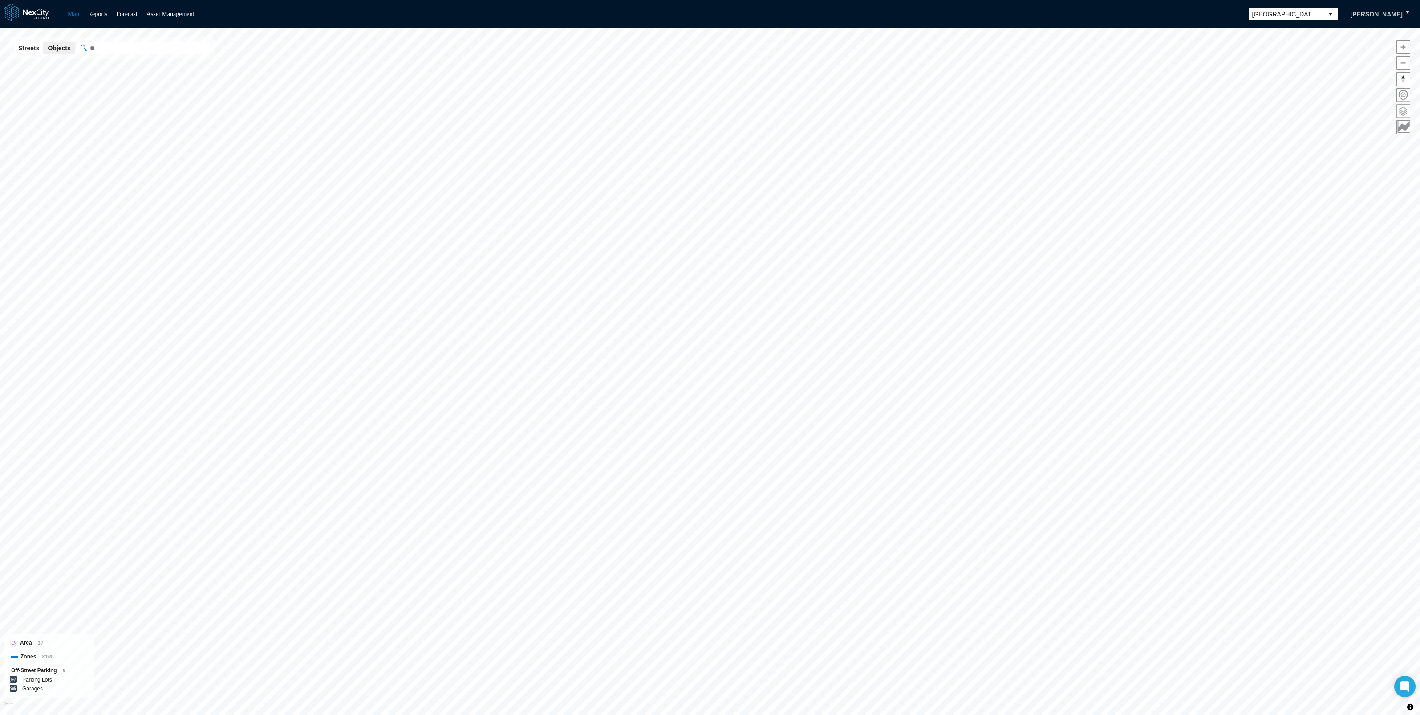
click at [1404, 110] on span at bounding box center [1403, 111] width 13 height 13
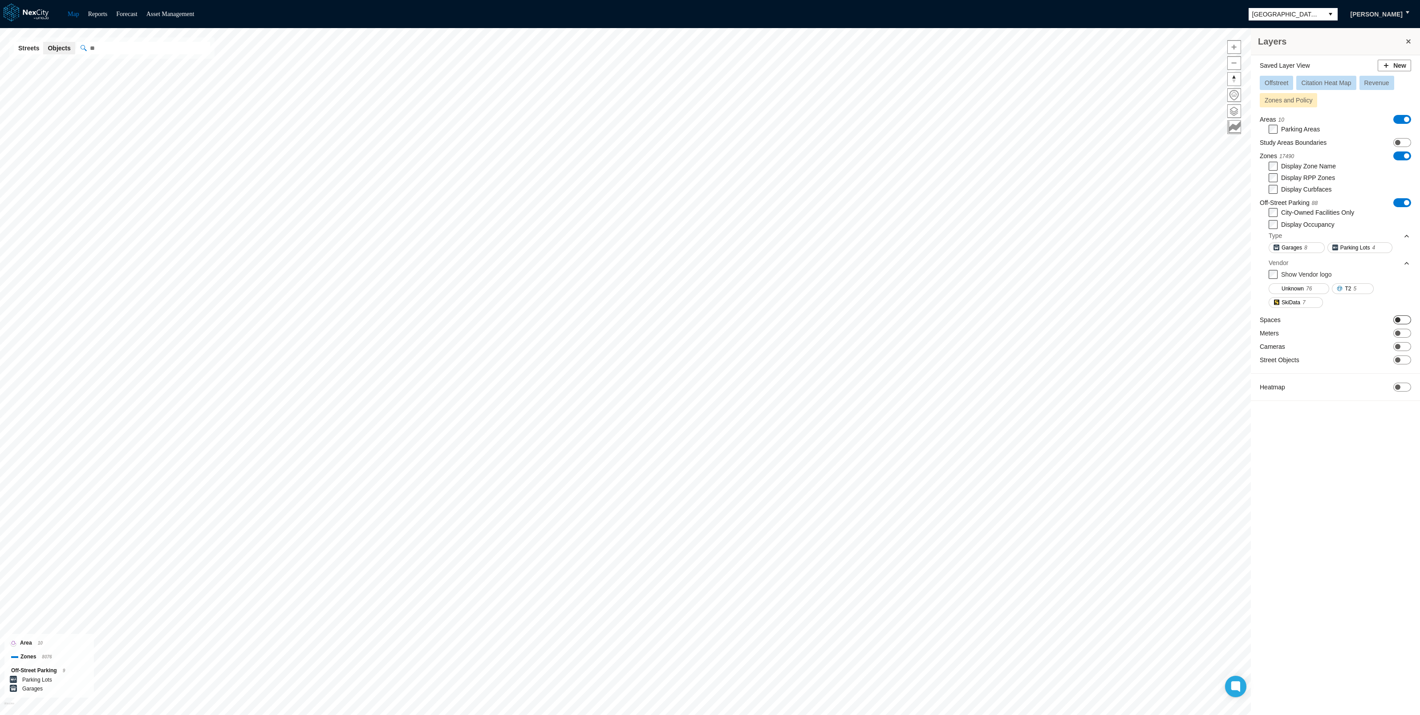
click at [1396, 321] on span at bounding box center [1397, 319] width 5 height 5
click at [1399, 429] on span at bounding box center [1397, 429] width 5 height 5
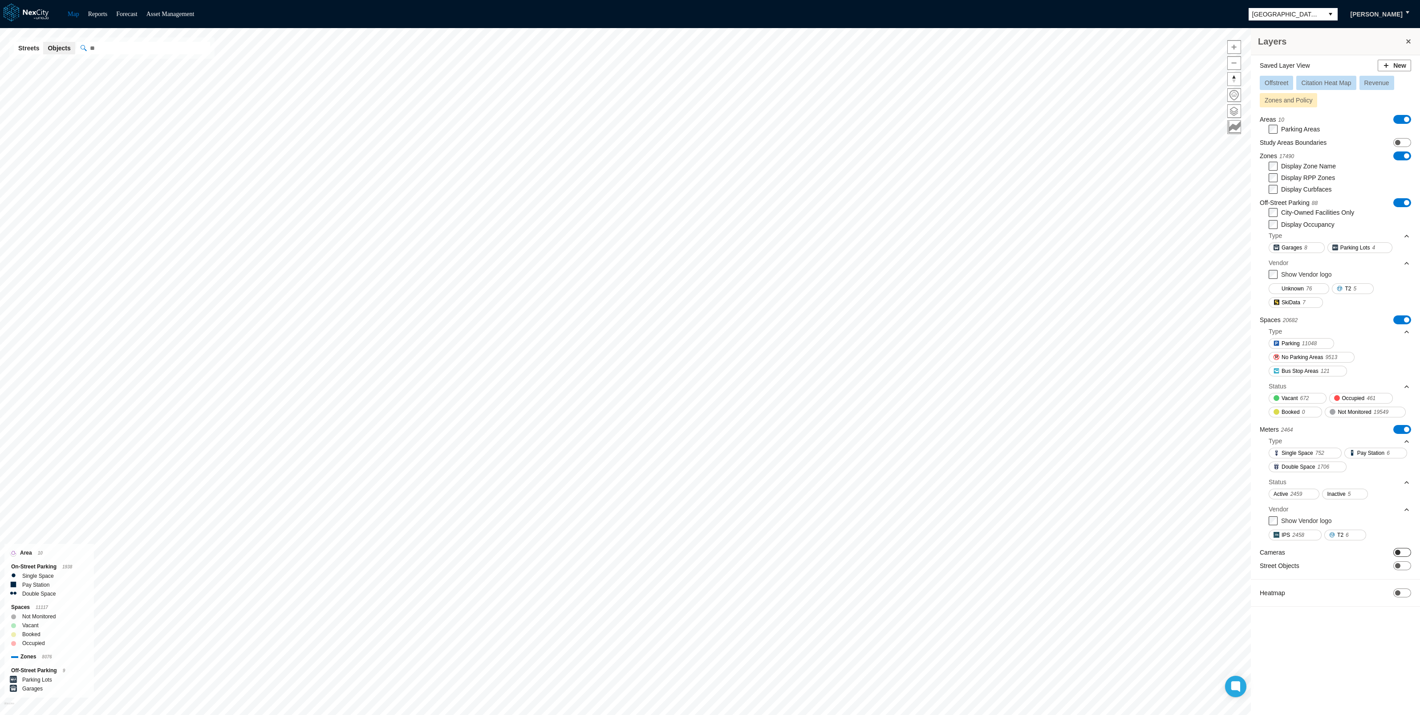
click at [1398, 550] on span at bounding box center [1397, 551] width 5 height 5
click at [1398, 606] on span at bounding box center [1397, 606] width 5 height 5
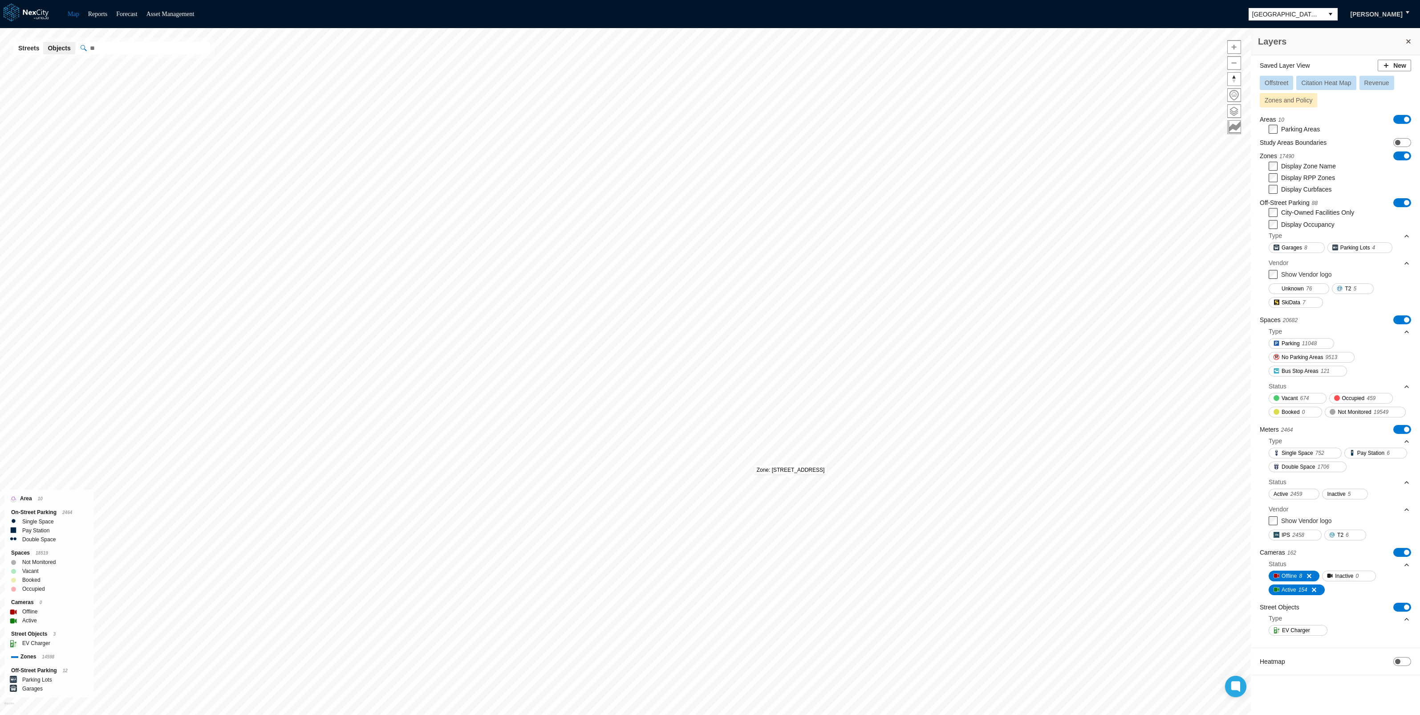
click at [1407, 41] on button at bounding box center [1408, 41] width 9 height 12
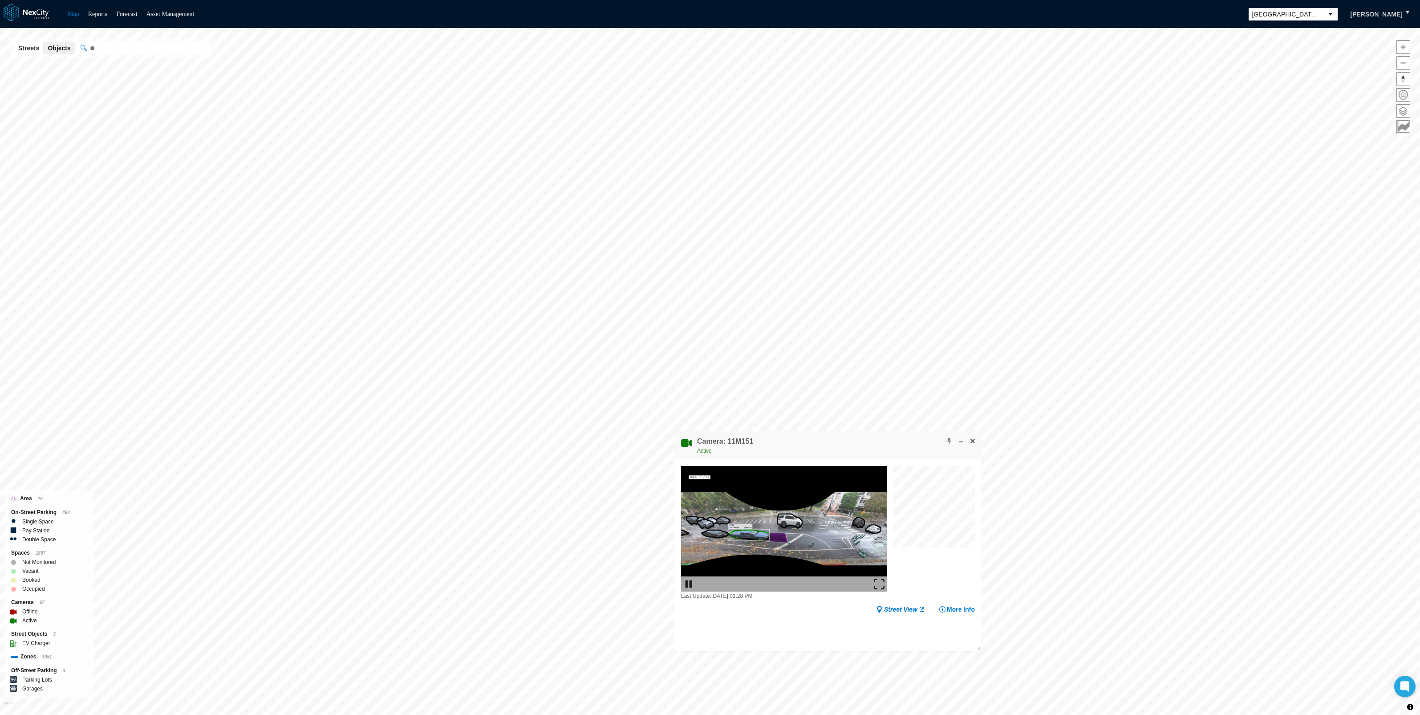
click at [876, 584] on img at bounding box center [879, 583] width 11 height 11
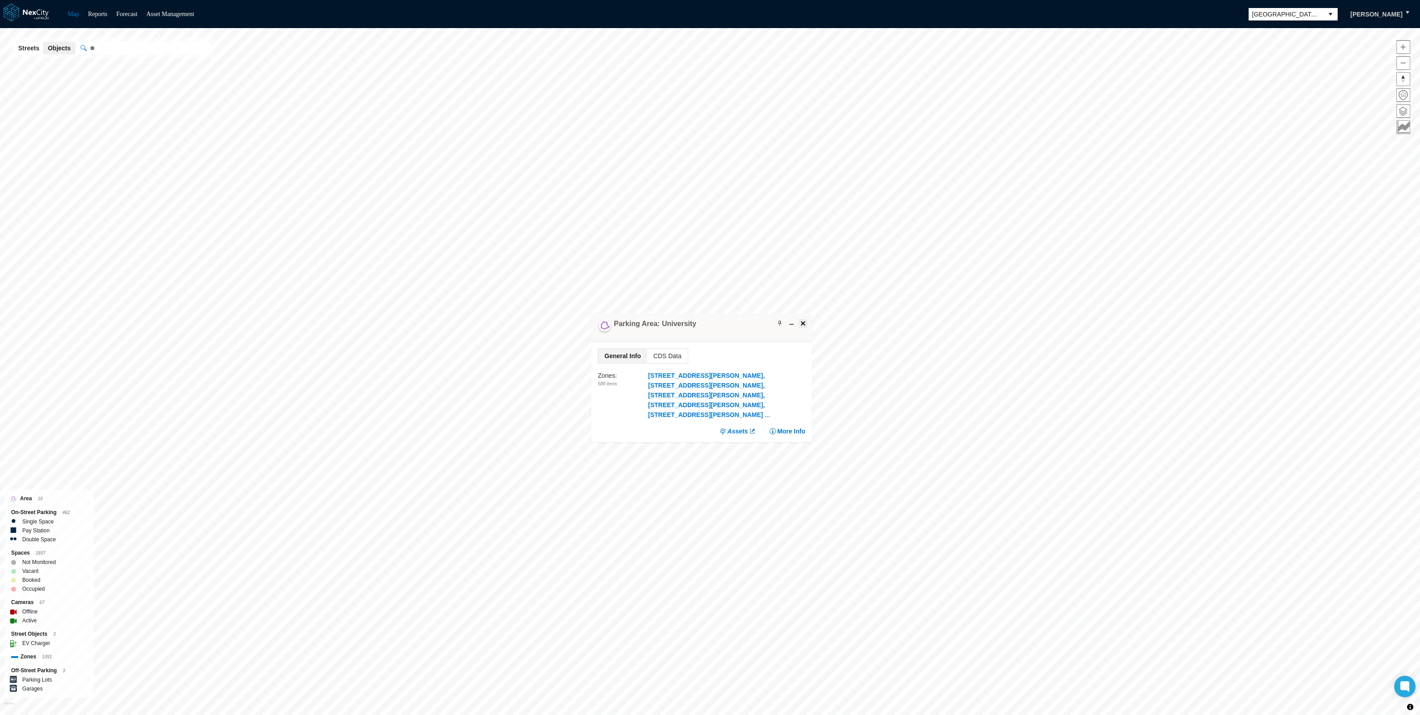
click at [803, 323] on span at bounding box center [803, 323] width 7 height 7
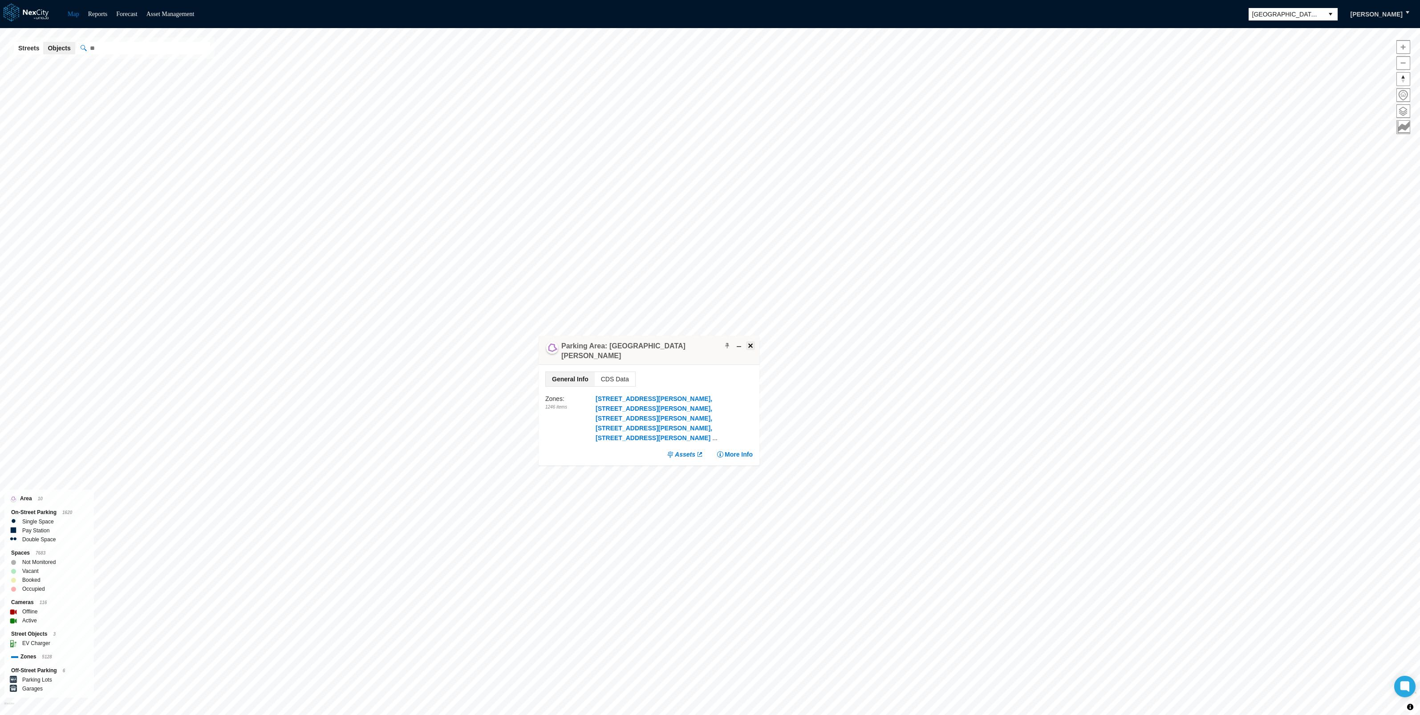
click at [750, 343] on span at bounding box center [750, 345] width 7 height 7
click at [1403, 112] on span at bounding box center [1403, 111] width 13 height 13
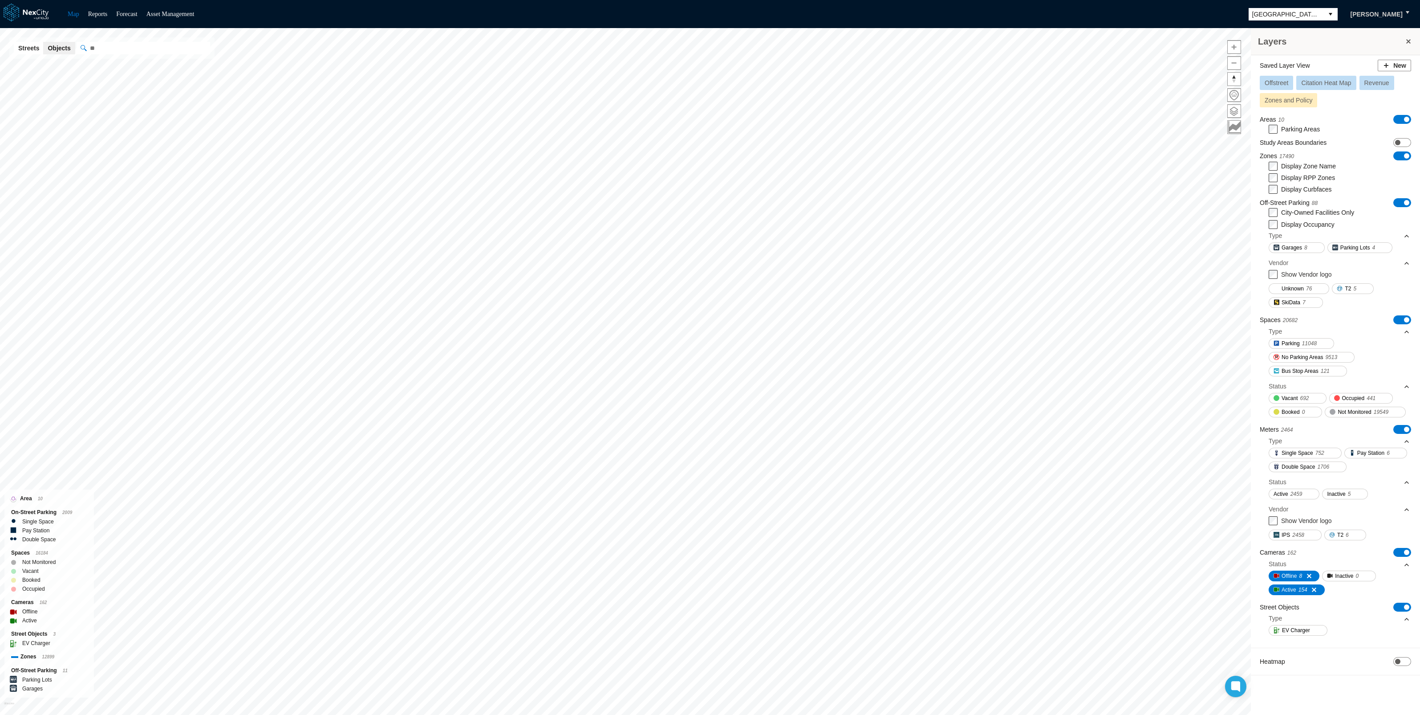
click at [1267, 80] on span "Offstreet" at bounding box center [1277, 82] width 24 height 7
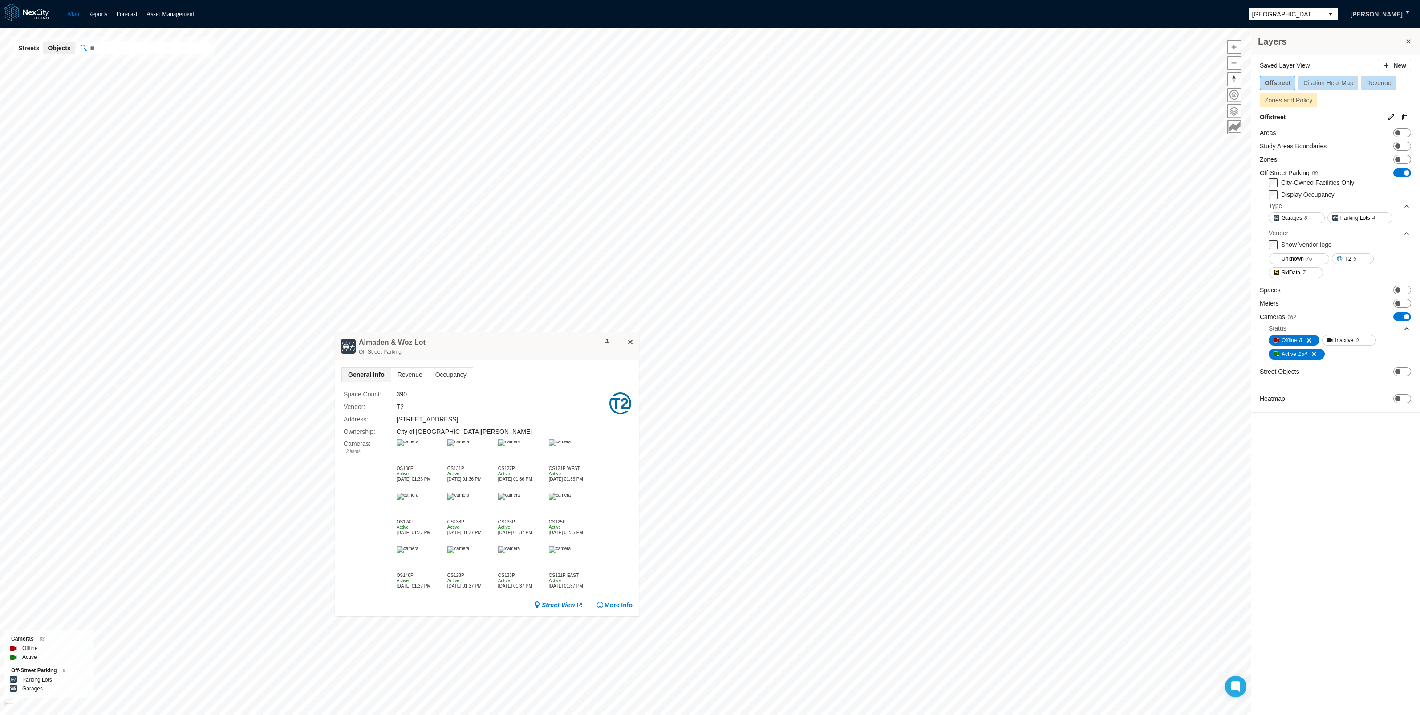
click at [419, 446] on img at bounding box center [408, 442] width 22 height 7
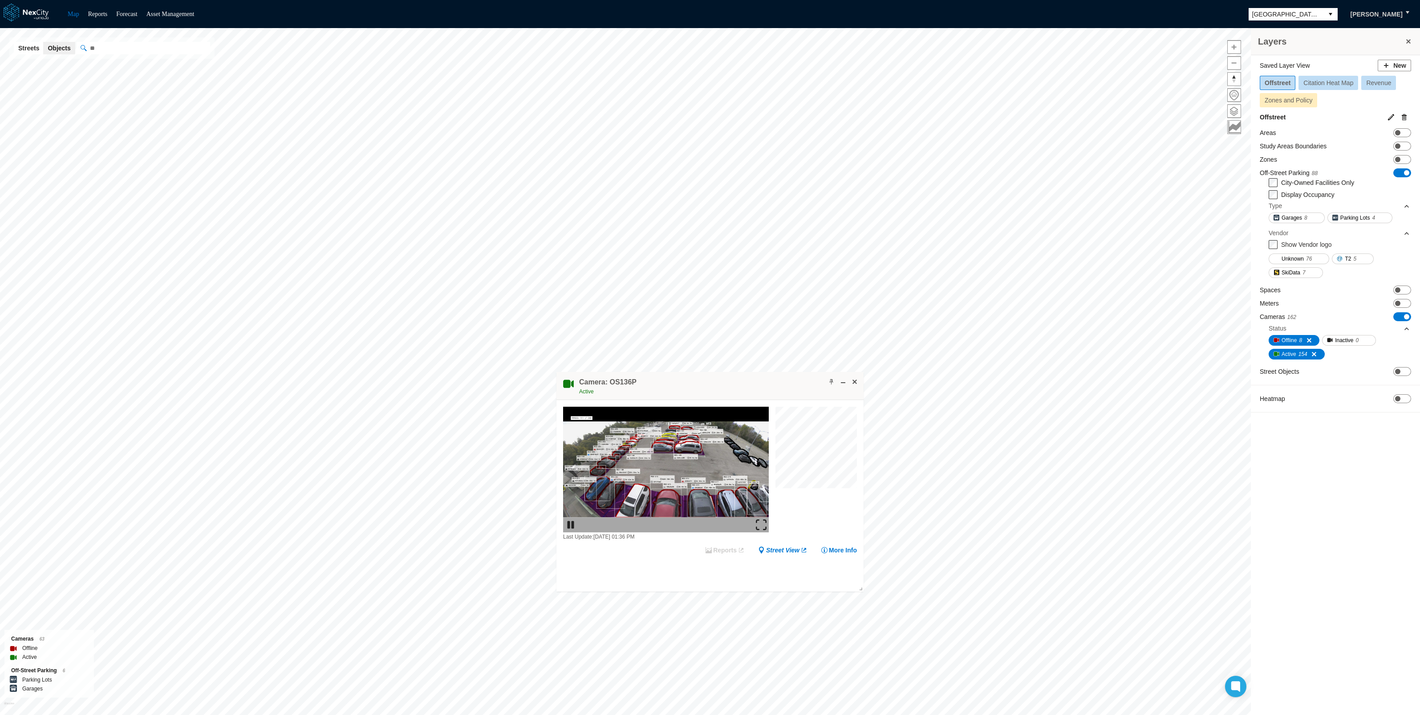
click at [760, 523] on img at bounding box center [761, 524] width 11 height 11
click at [855, 378] on span at bounding box center [854, 381] width 7 height 7
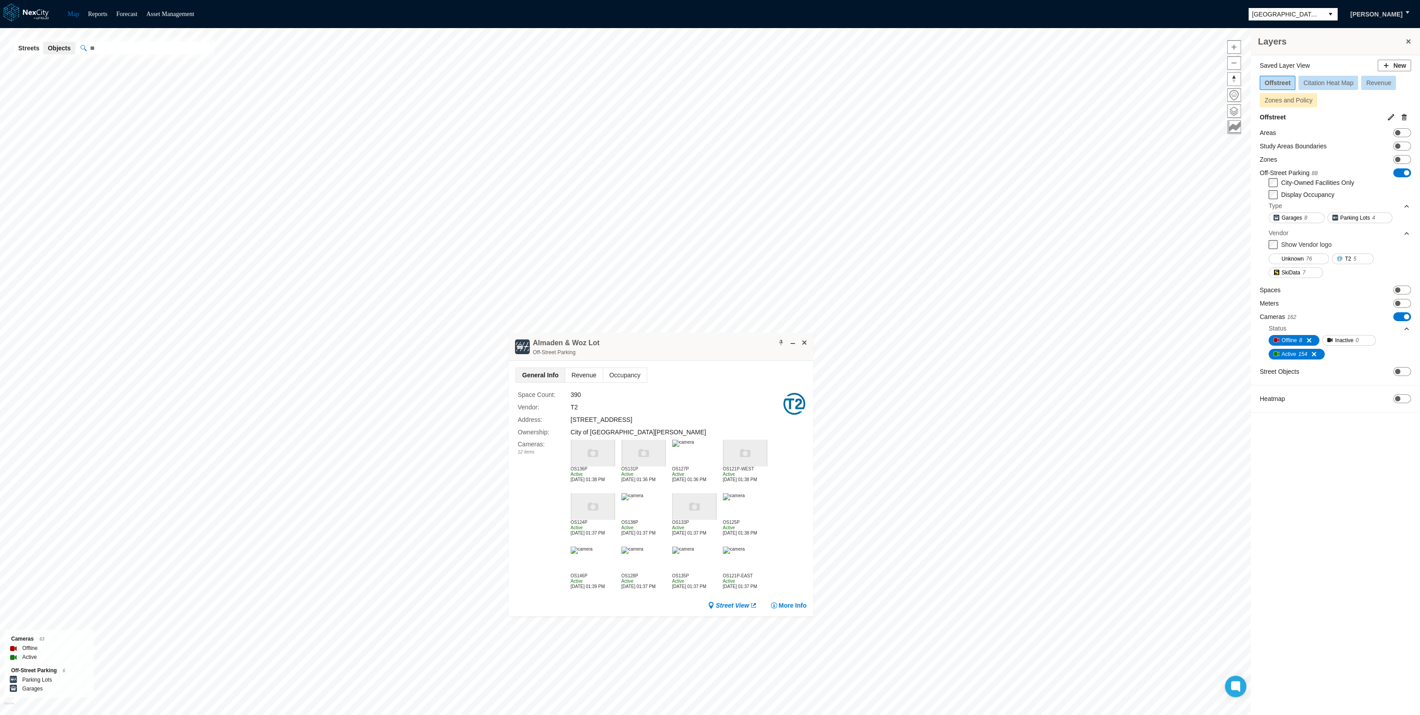
click at [583, 374] on span "Revenue" at bounding box center [583, 375] width 37 height 14
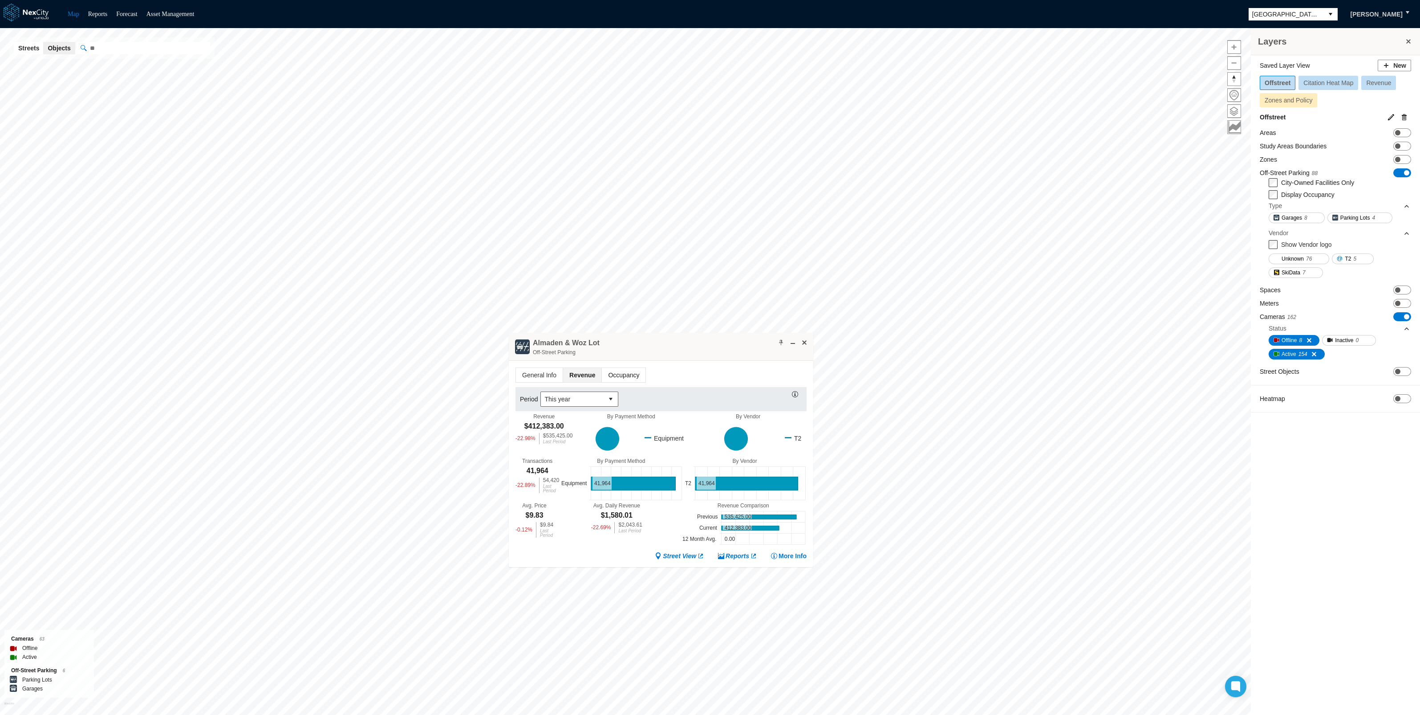
click at [616, 373] on span "Occupancy" at bounding box center [624, 375] width 44 height 14
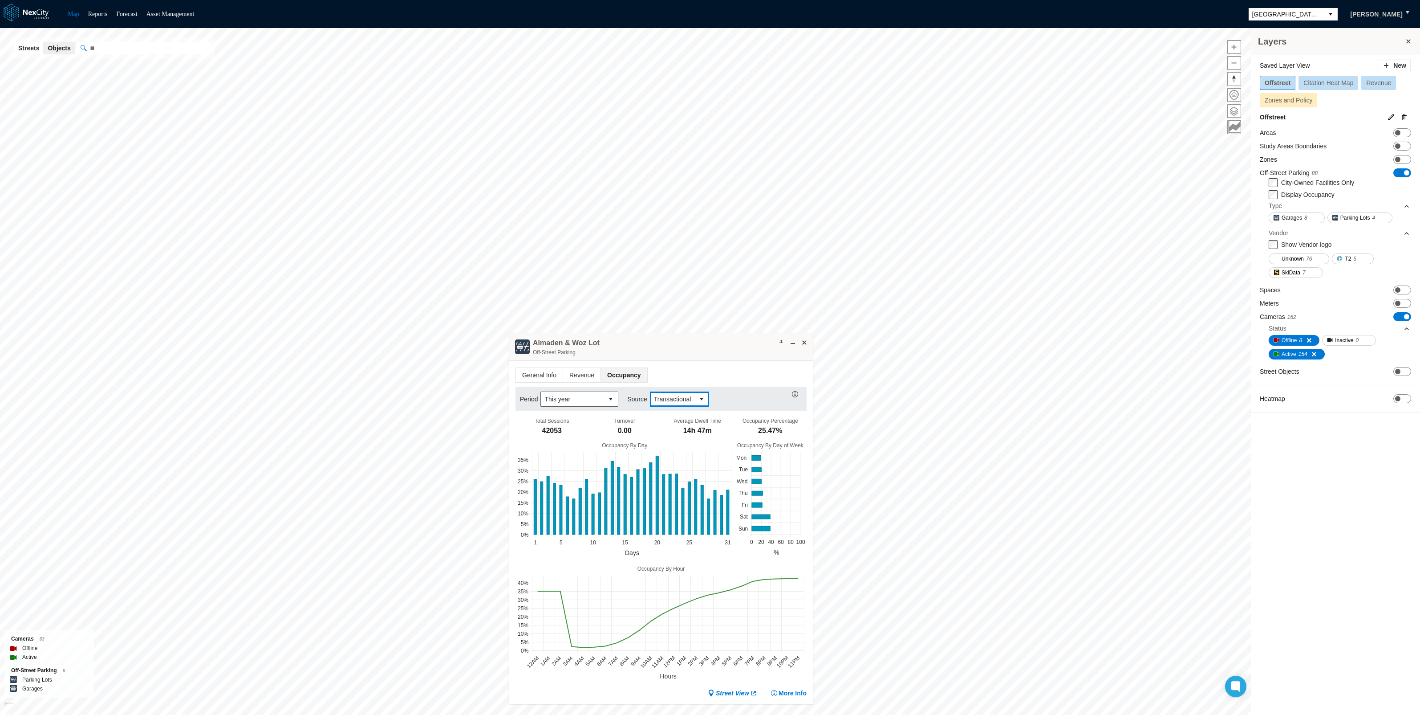
click at [701, 399] on button "select" at bounding box center [702, 399] width 14 height 14
click at [678, 410] on li "Camera" at bounding box center [678, 414] width 58 height 16
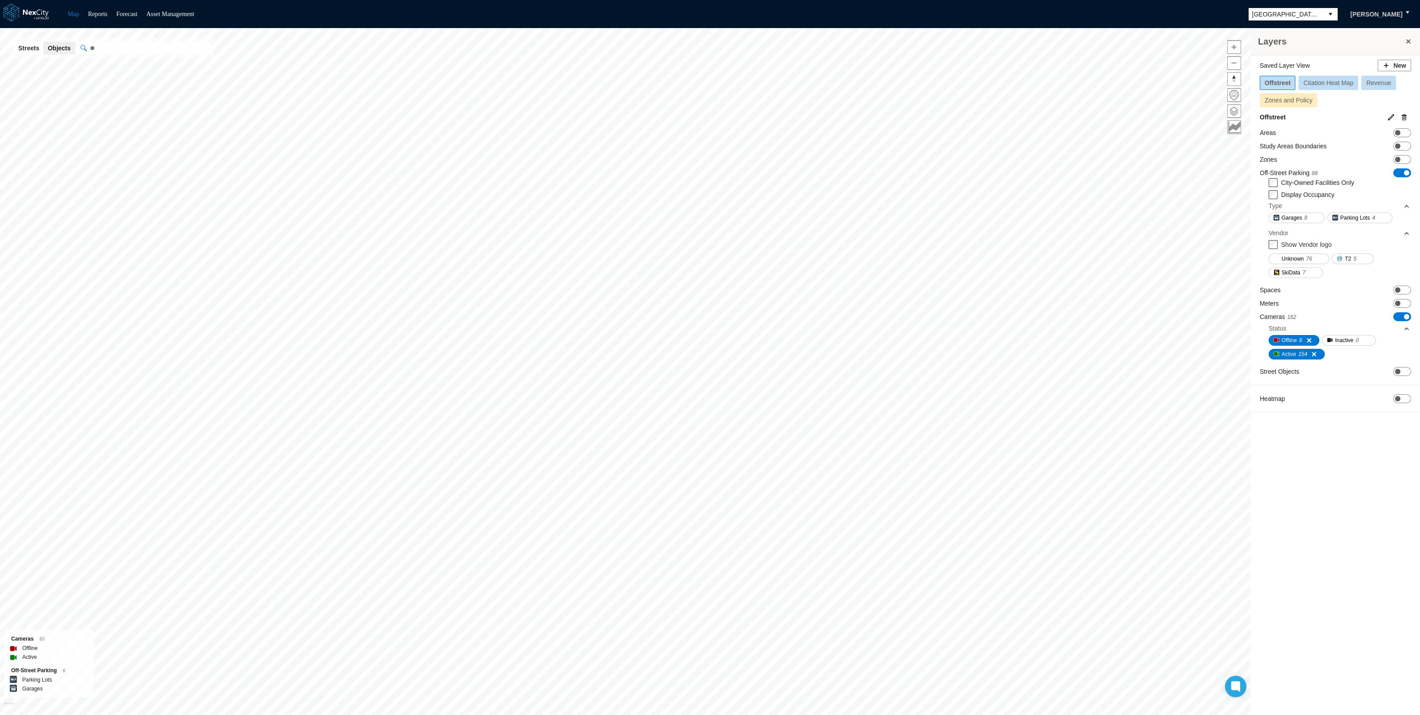
click at [1306, 102] on span "Zones and Policy" at bounding box center [1289, 100] width 48 height 7
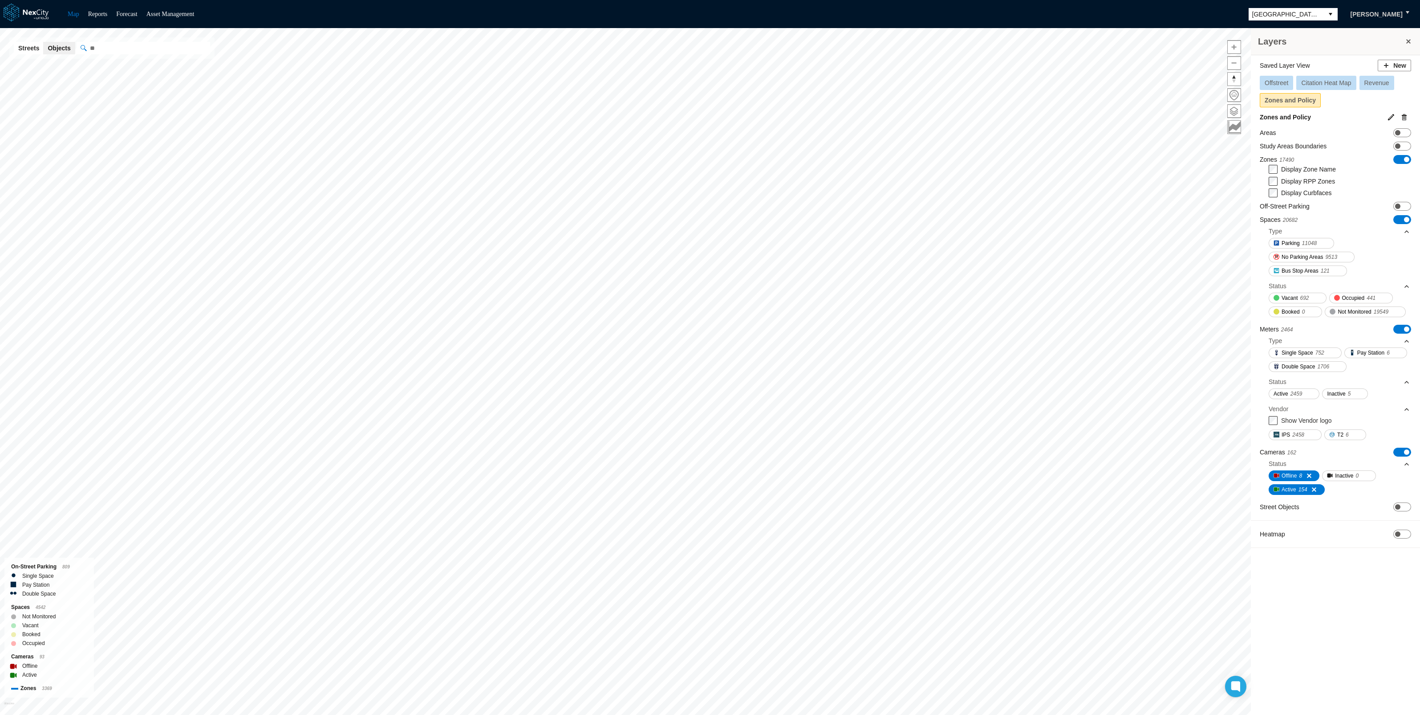
click at [1322, 81] on span "Citation Heat Map" at bounding box center [1327, 82] width 50 height 7
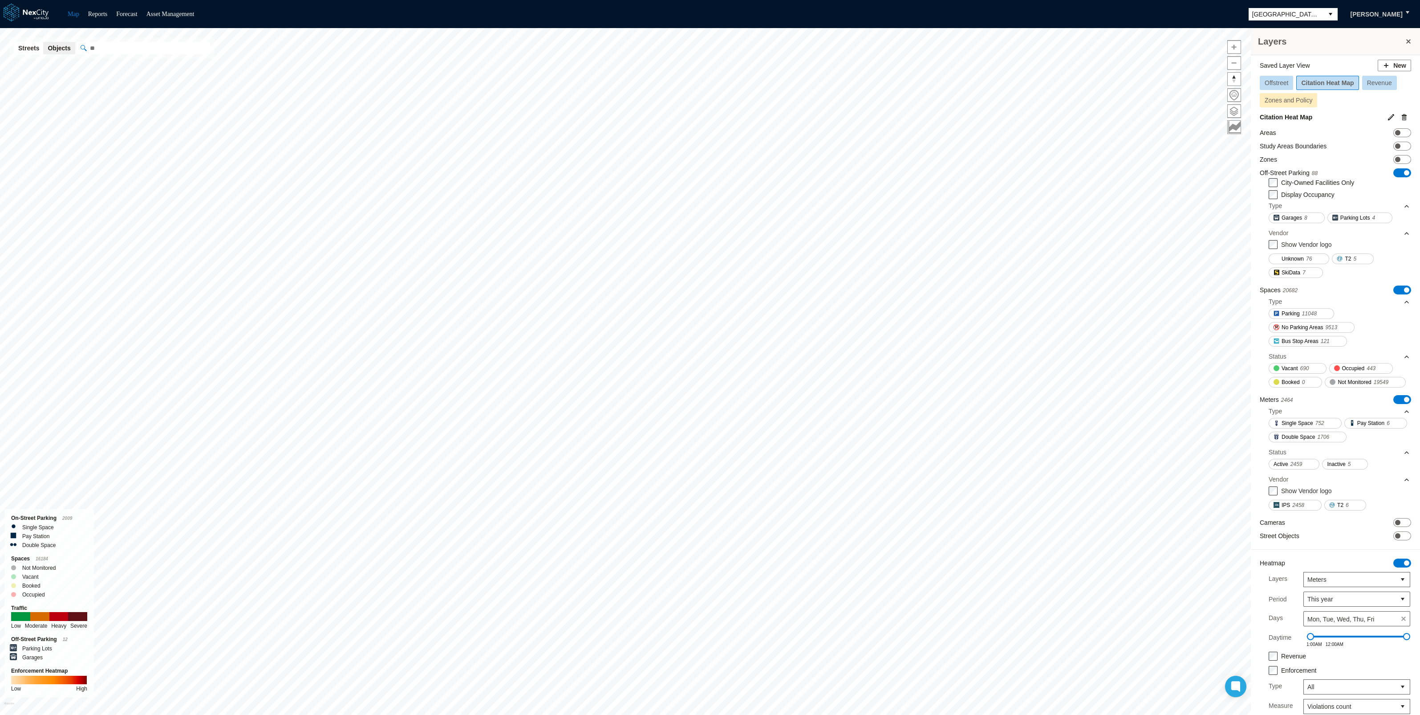
click at [1375, 80] on span "Revenue" at bounding box center [1379, 82] width 25 height 7
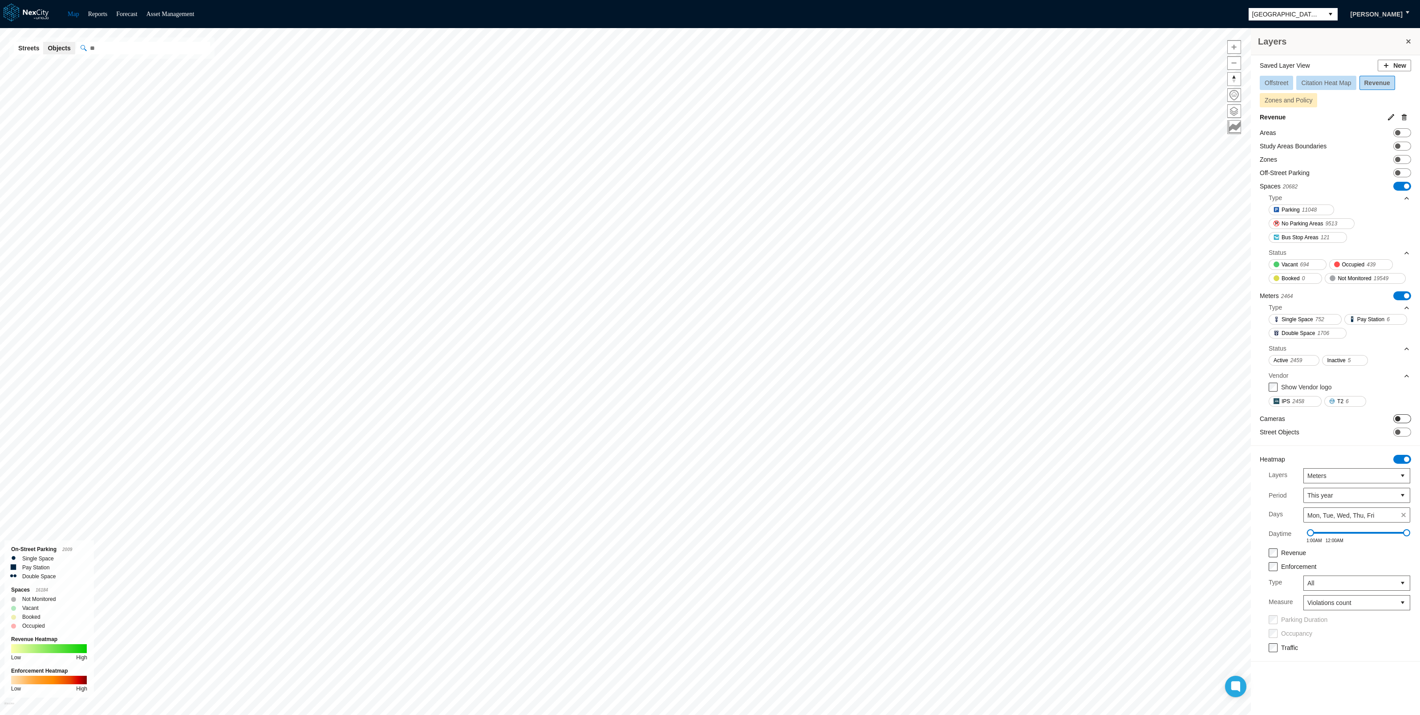
click at [1397, 416] on span at bounding box center [1397, 418] width 5 height 5
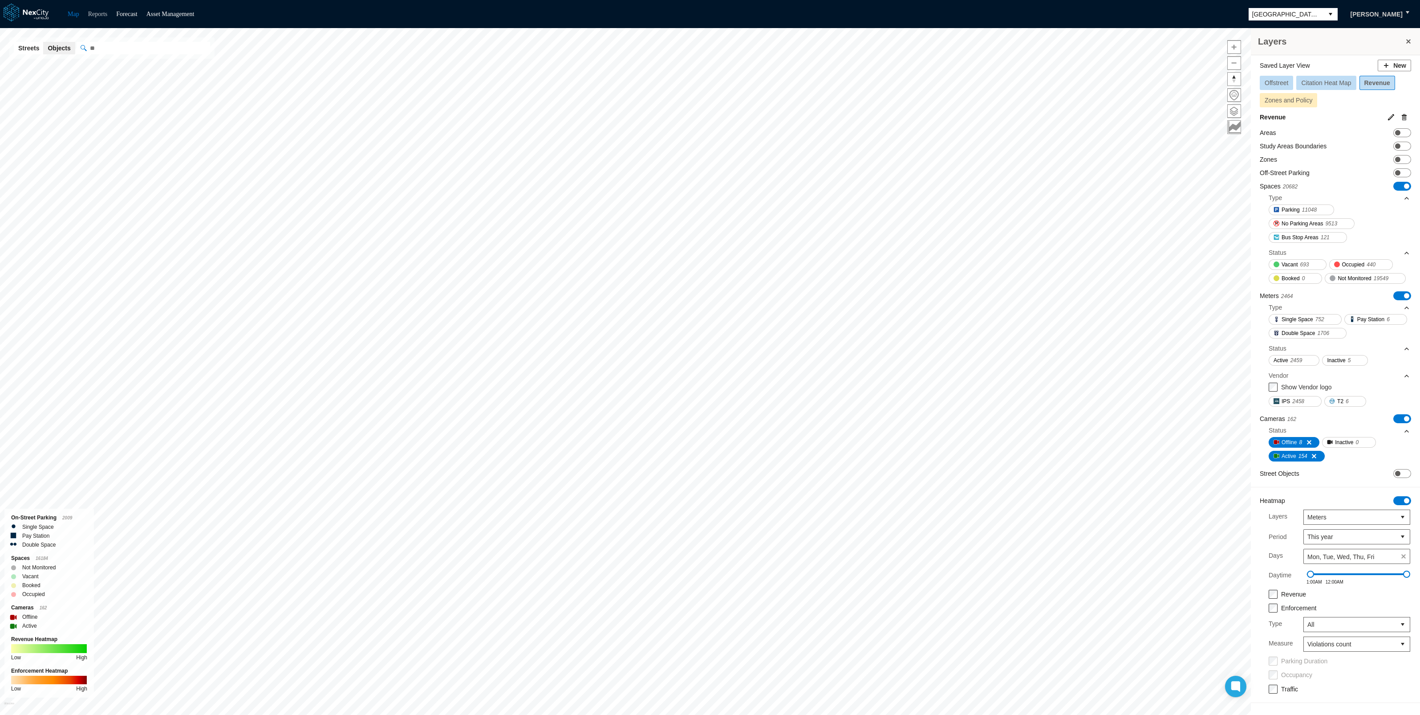
click at [102, 15] on link "Reports" at bounding box center [98, 14] width 20 height 7
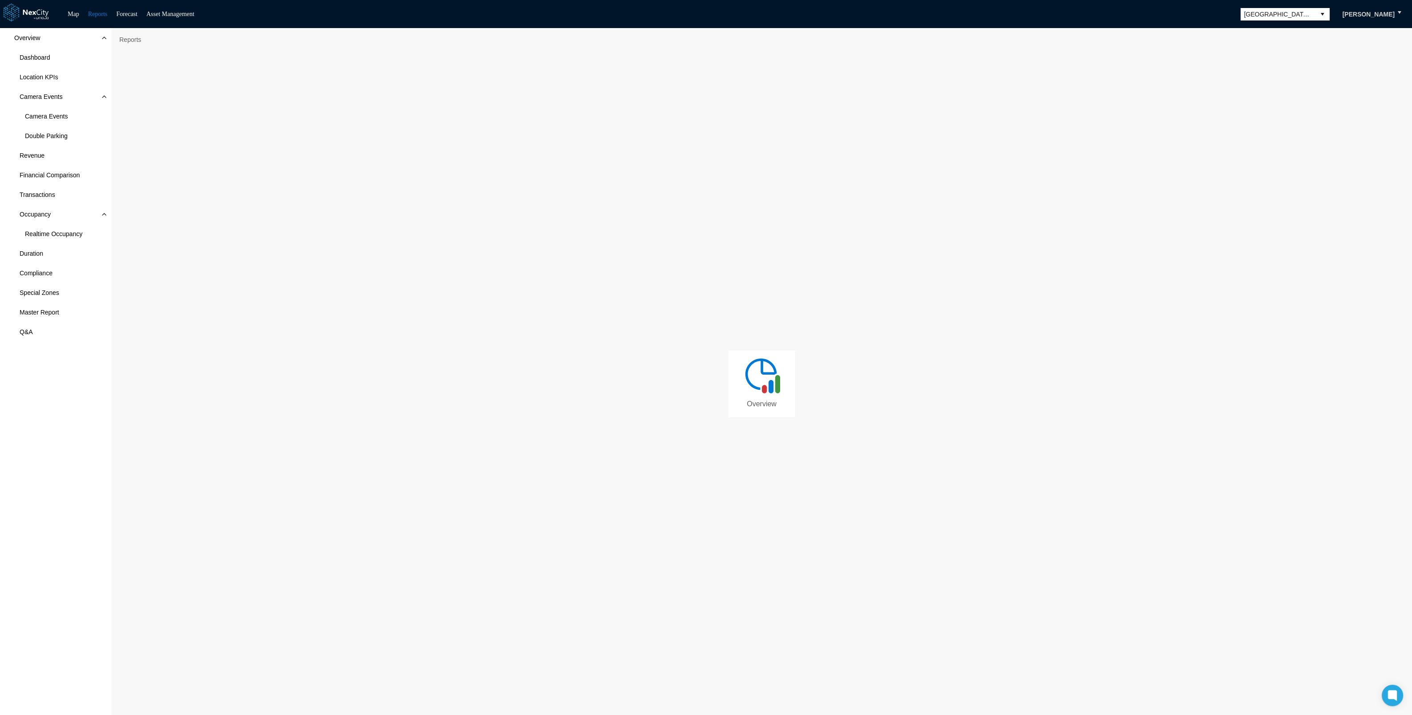
click at [777, 401] on link "Overview" at bounding box center [761, 383] width 67 height 67
click at [50, 142] on span "Double Parking" at bounding box center [55, 136] width 111 height 20
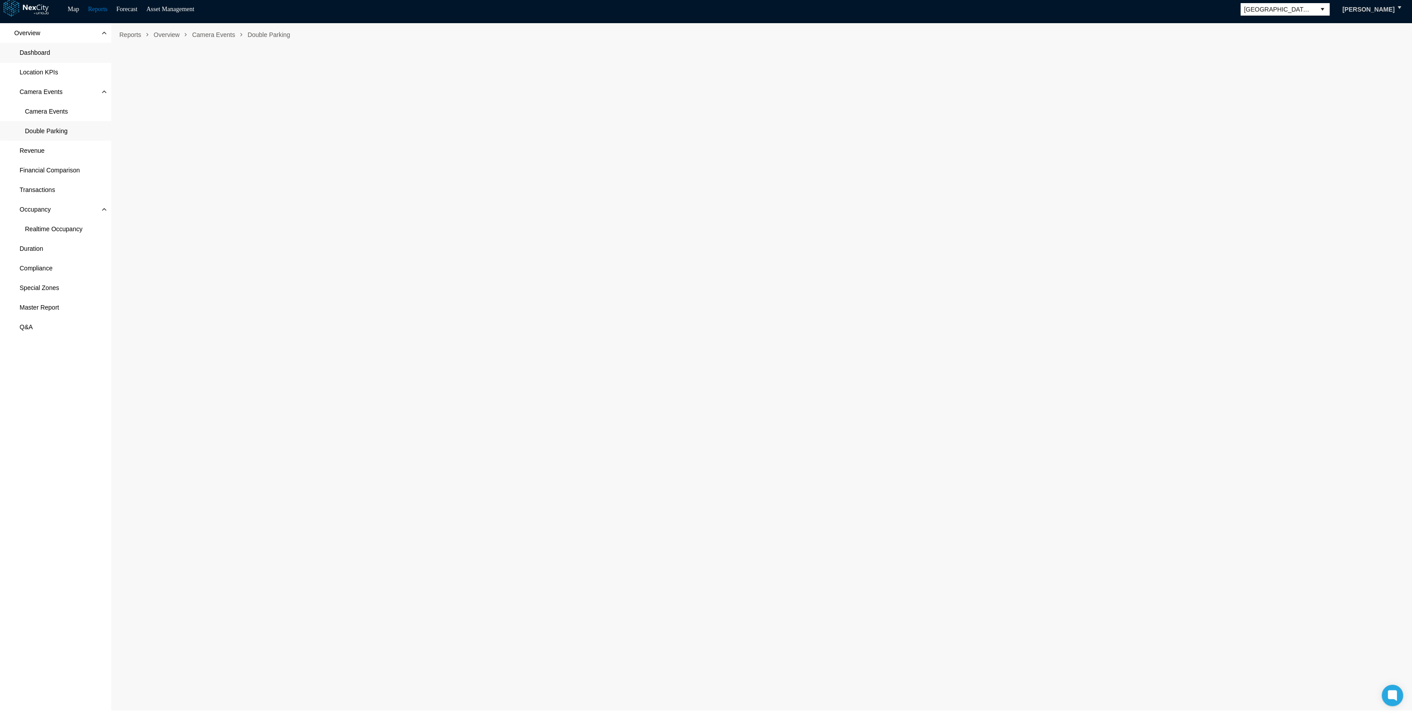
click at [33, 53] on span "Dashboard" at bounding box center [35, 52] width 31 height 9
click at [29, 143] on span "Revenue" at bounding box center [55, 151] width 111 height 20
click at [55, 283] on span "Special Zones" at bounding box center [40, 287] width 40 height 9
click at [70, 10] on link "Map" at bounding box center [74, 9] width 12 height 7
